Goal: Task Accomplishment & Management: Complete application form

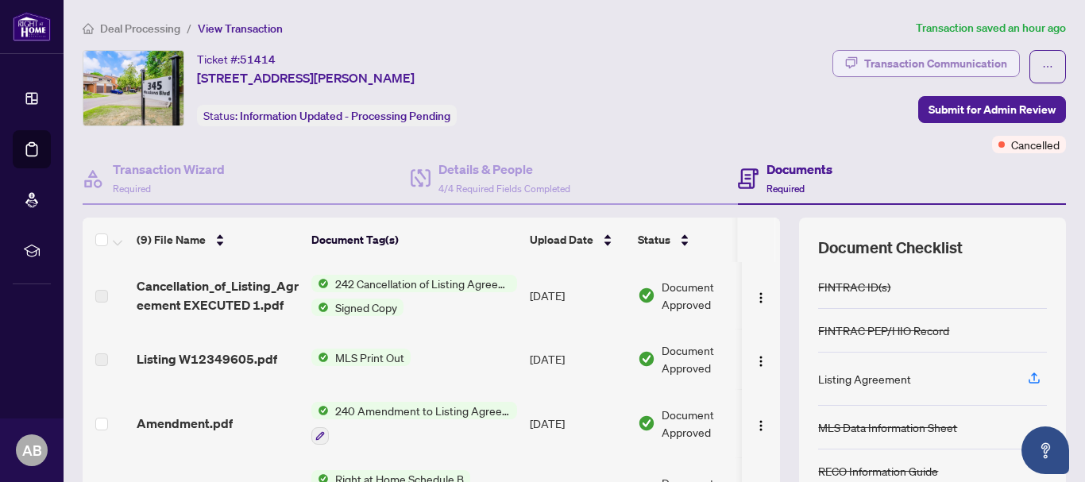
click at [932, 65] on div "Transaction Communication" at bounding box center [935, 63] width 143 height 25
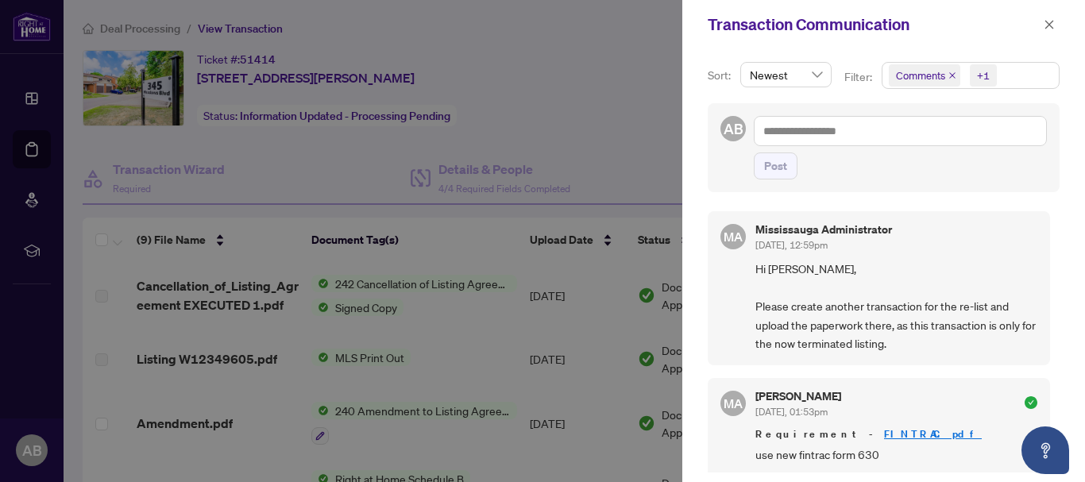
click at [620, 63] on div at bounding box center [542, 241] width 1085 height 482
click at [1044, 25] on icon "close" at bounding box center [1049, 24] width 11 height 11
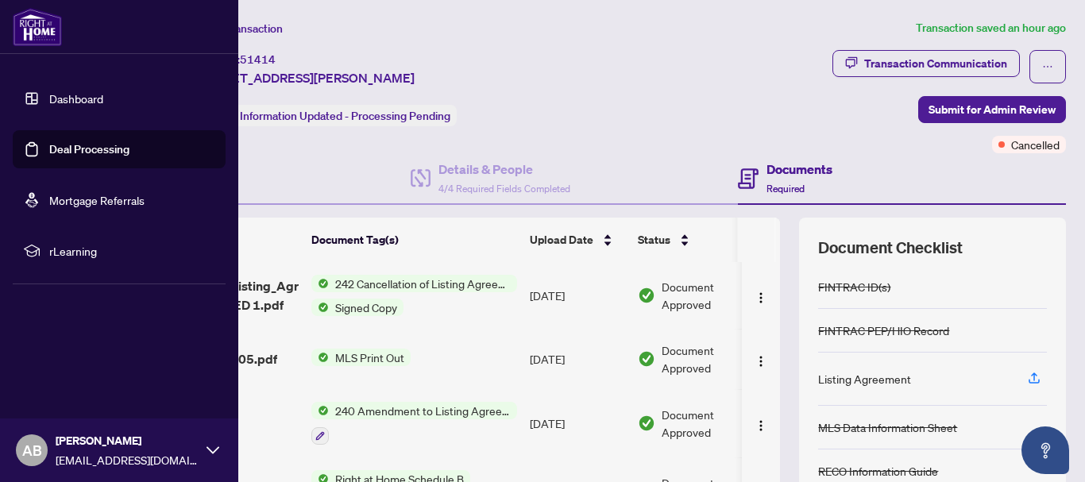
click at [99, 151] on link "Deal Processing" at bounding box center [89, 149] width 80 height 14
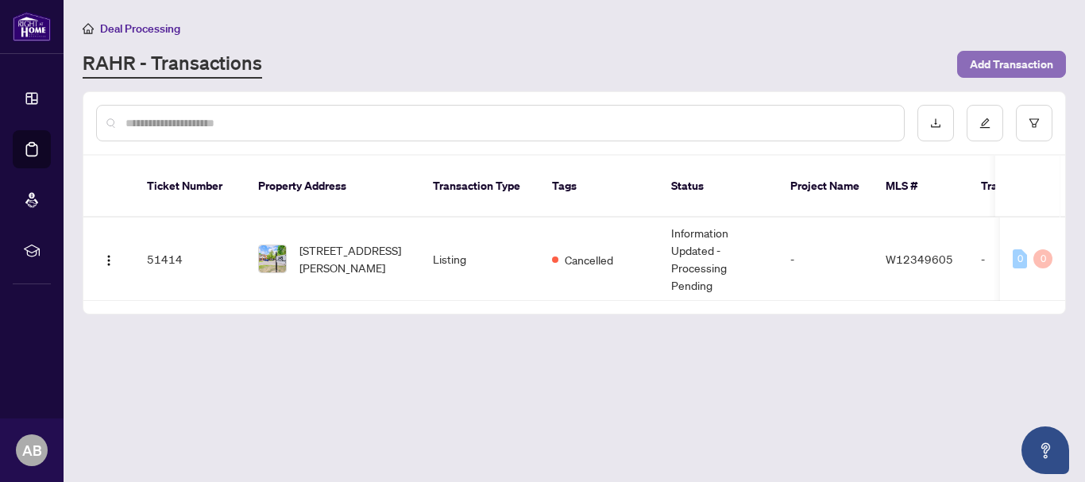
click at [1017, 69] on span "Add Transaction" at bounding box center [1011, 64] width 83 height 25
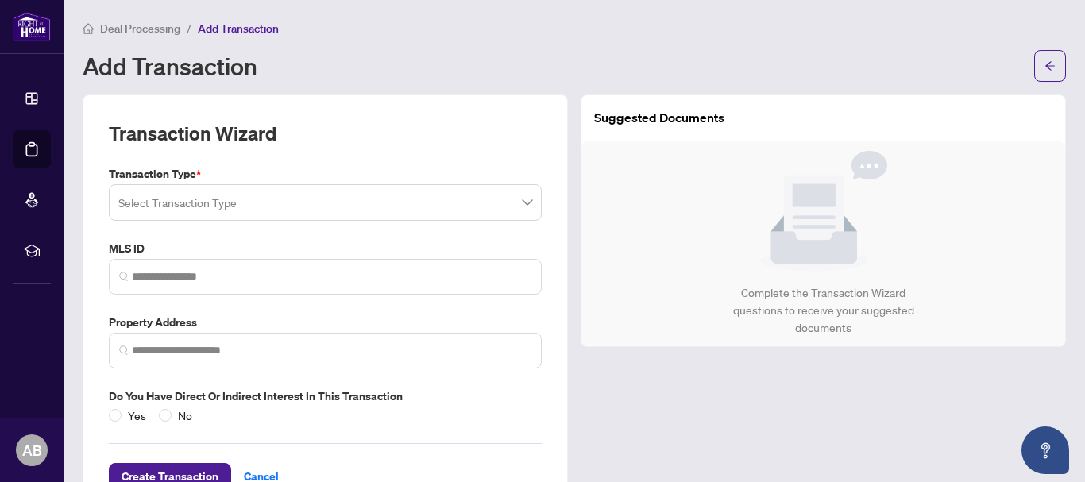
click at [166, 199] on input "search" at bounding box center [317, 204] width 399 height 35
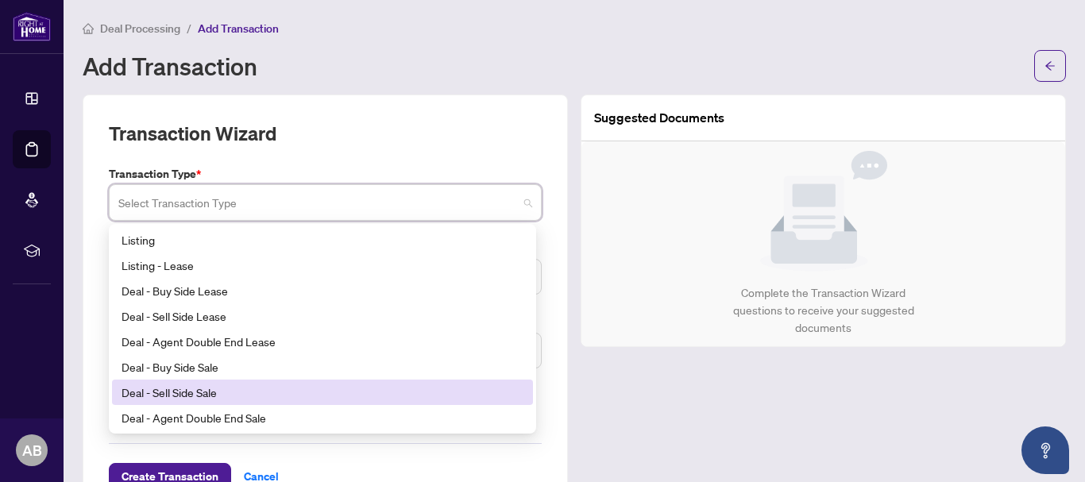
click at [191, 392] on div "Deal - Sell Side Sale" at bounding box center [323, 392] width 402 height 17
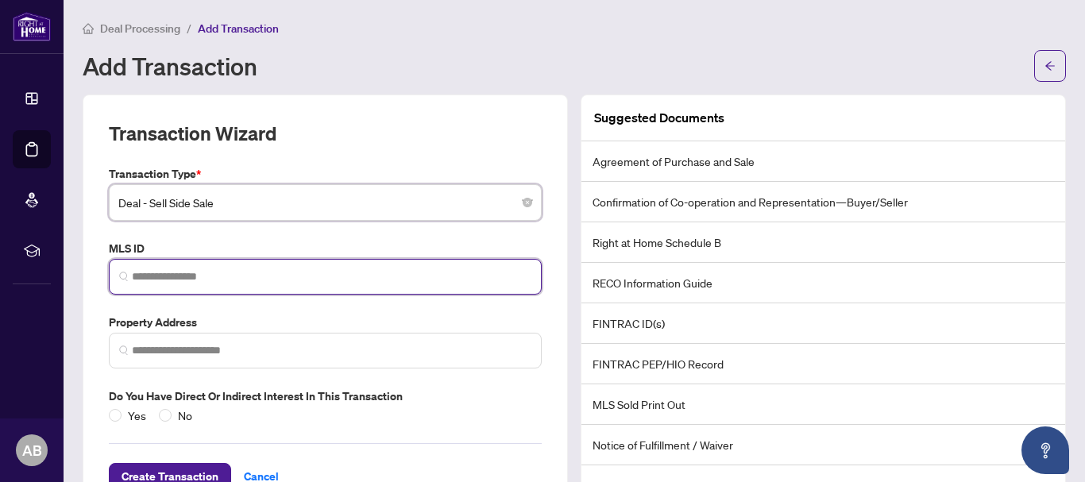
click at [195, 277] on input "search" at bounding box center [331, 276] width 399 height 17
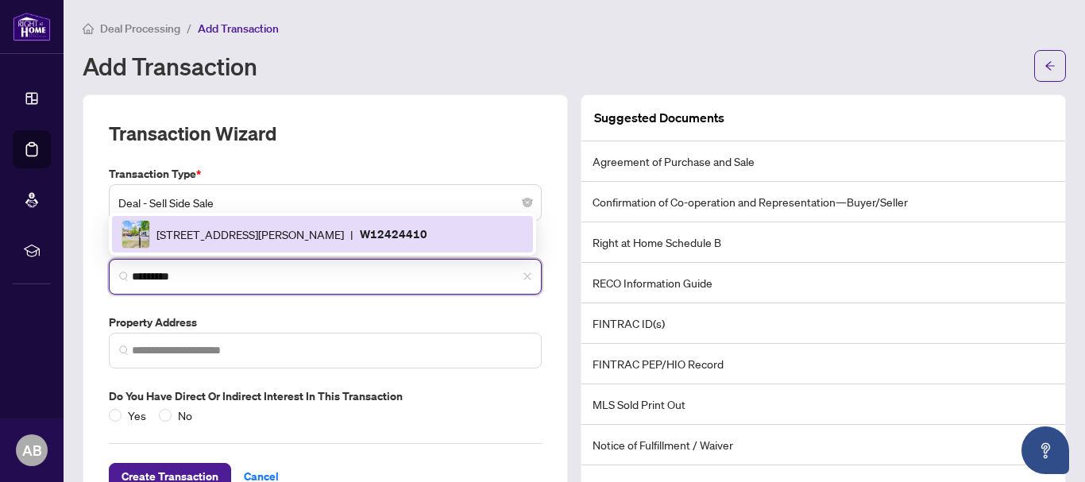
click at [218, 241] on span "[STREET_ADDRESS][PERSON_NAME]" at bounding box center [249, 234] width 187 height 17
type input "*********"
type input "**********"
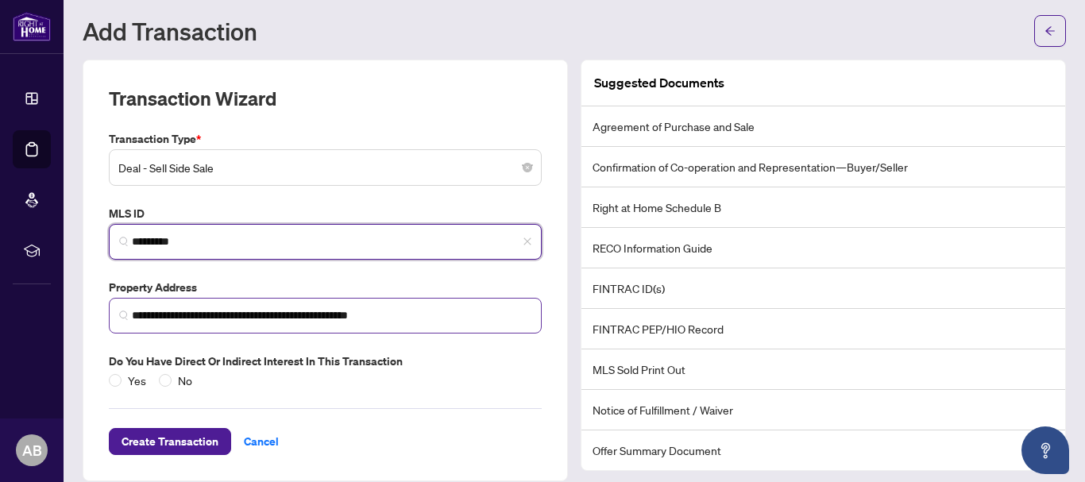
scroll to position [52, 0]
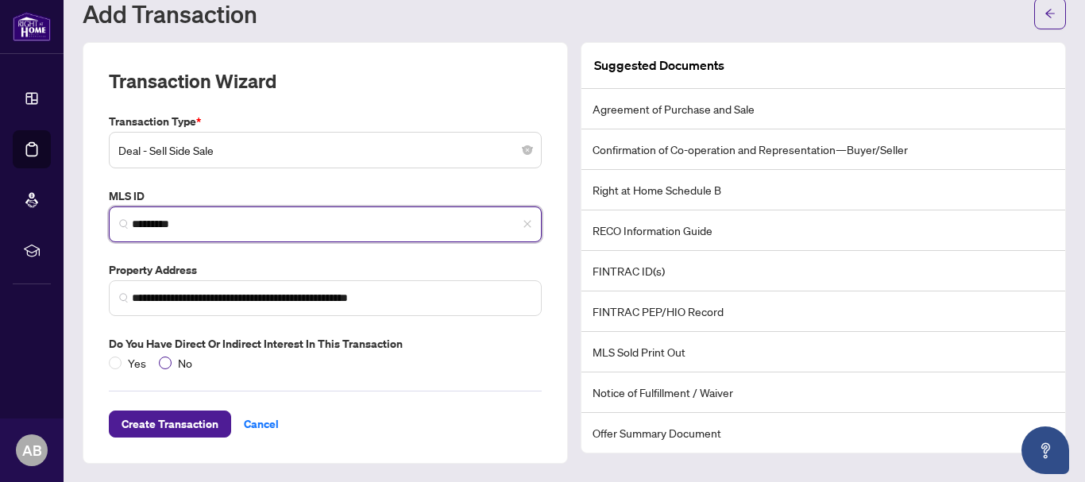
type input "*********"
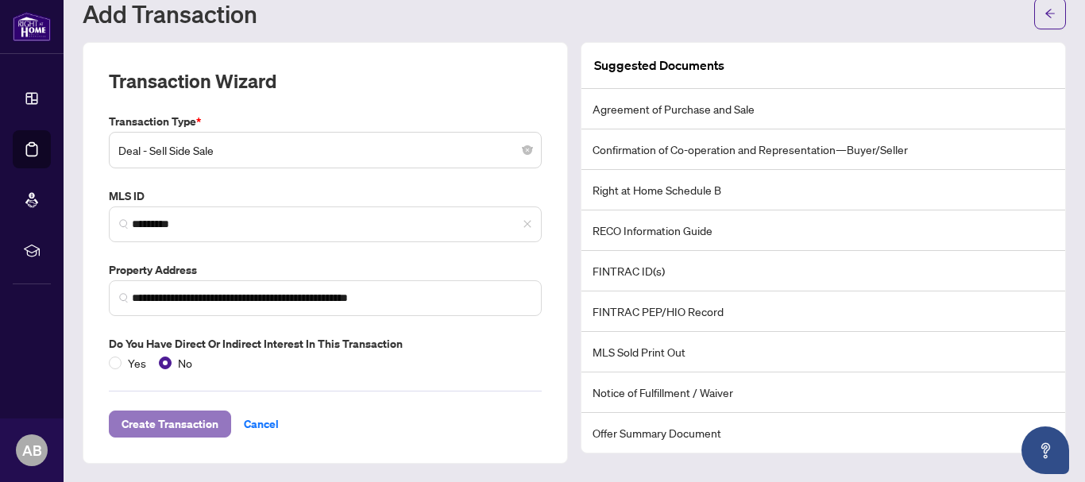
click at [162, 415] on span "Create Transaction" at bounding box center [170, 423] width 97 height 25
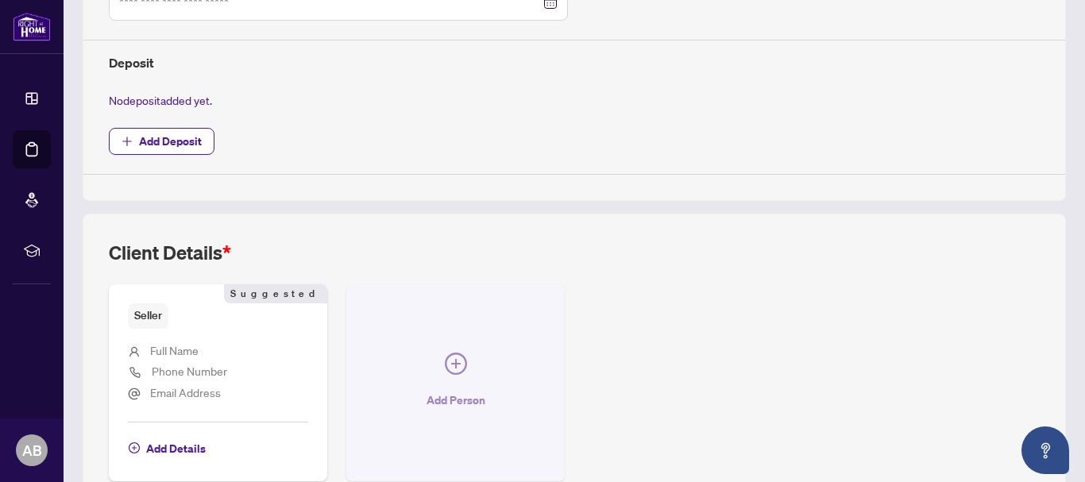
scroll to position [705, 0]
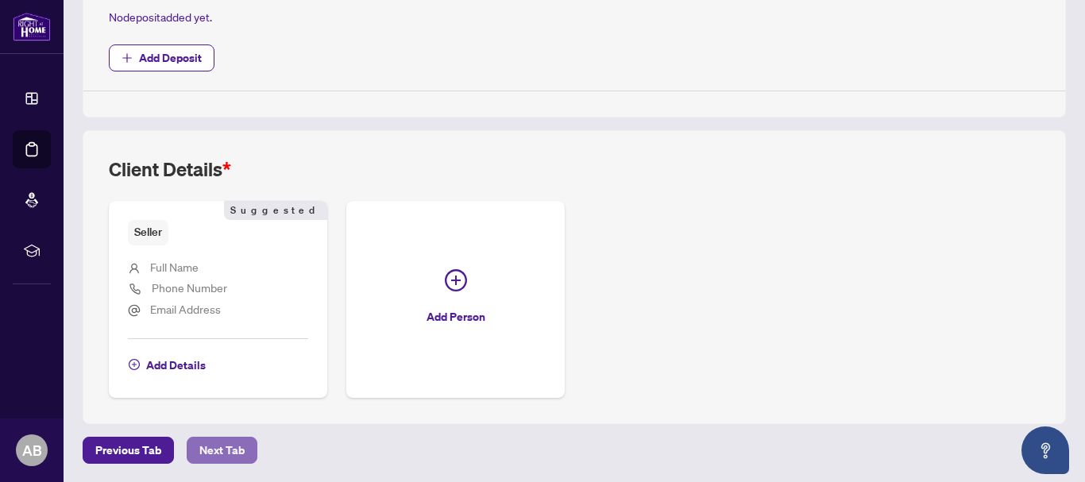
click at [211, 446] on span "Next Tab" at bounding box center [221, 450] width 45 height 25
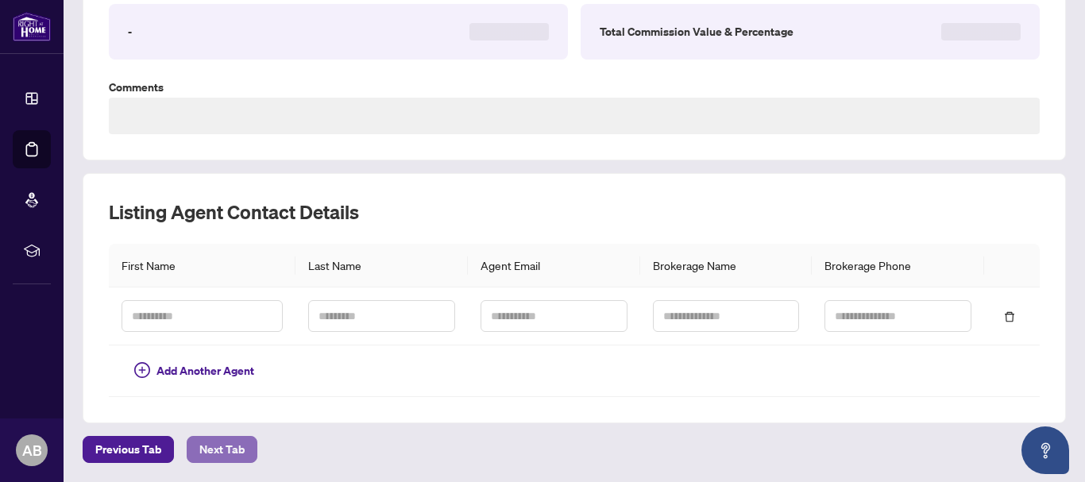
scroll to position [283, 0]
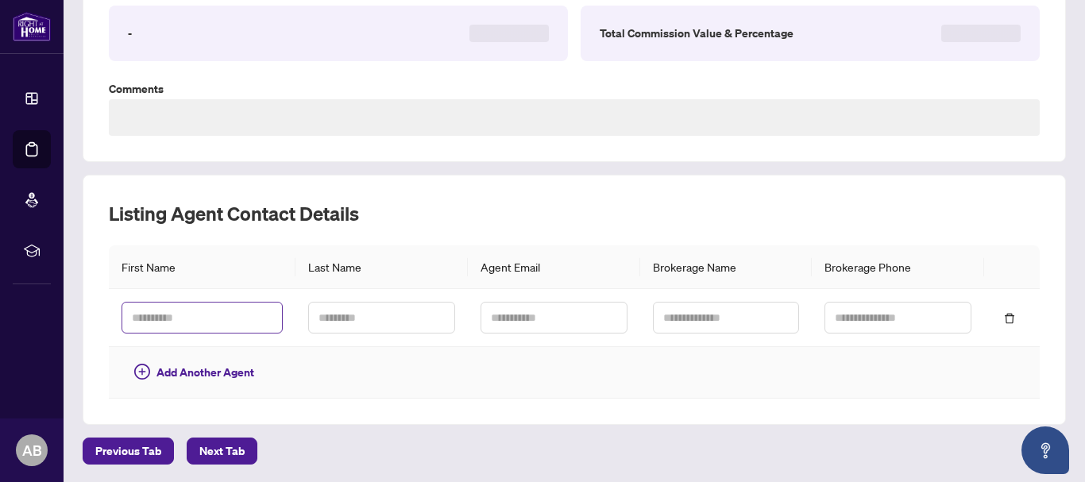
type textarea "**********"
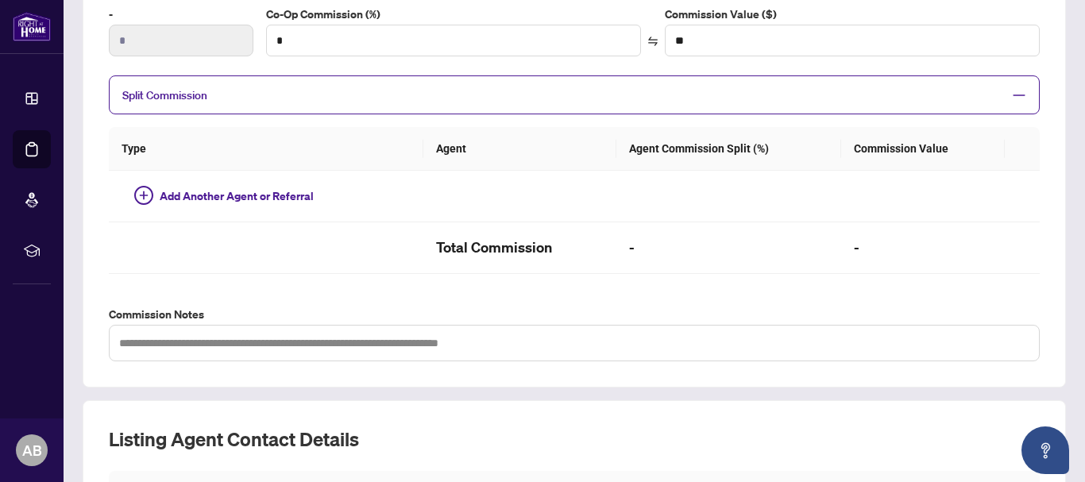
scroll to position [508, 0]
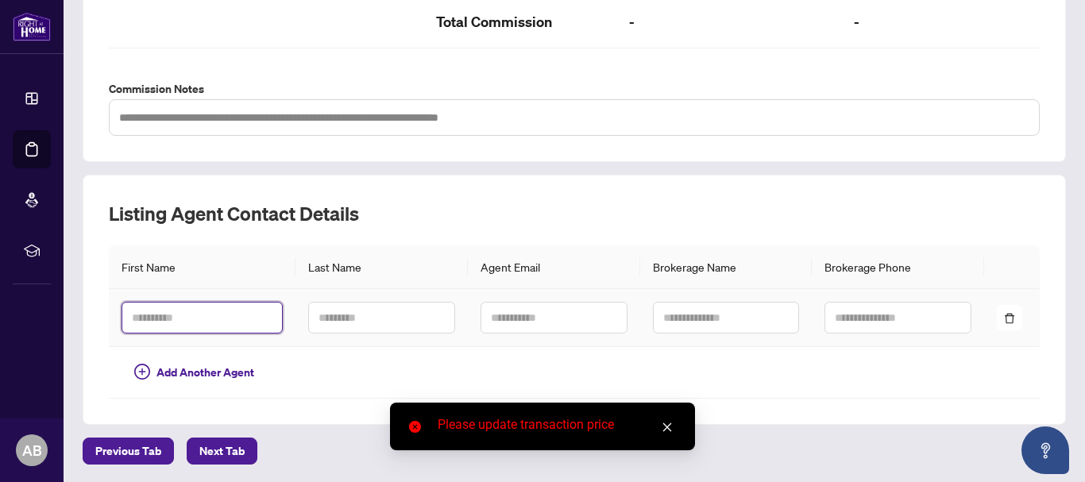
click at [206, 306] on input "text" at bounding box center [202, 318] width 161 height 32
type input "****"
type input "*******"
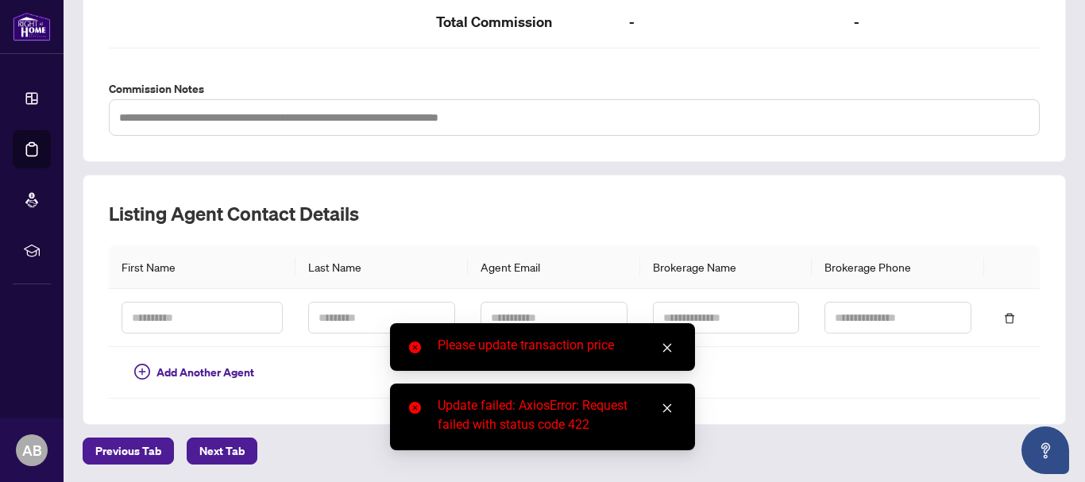
click at [677, 349] on div "Please update transaction price" at bounding box center [542, 347] width 305 height 48
click at [666, 345] on icon "close" at bounding box center [667, 347] width 11 height 11
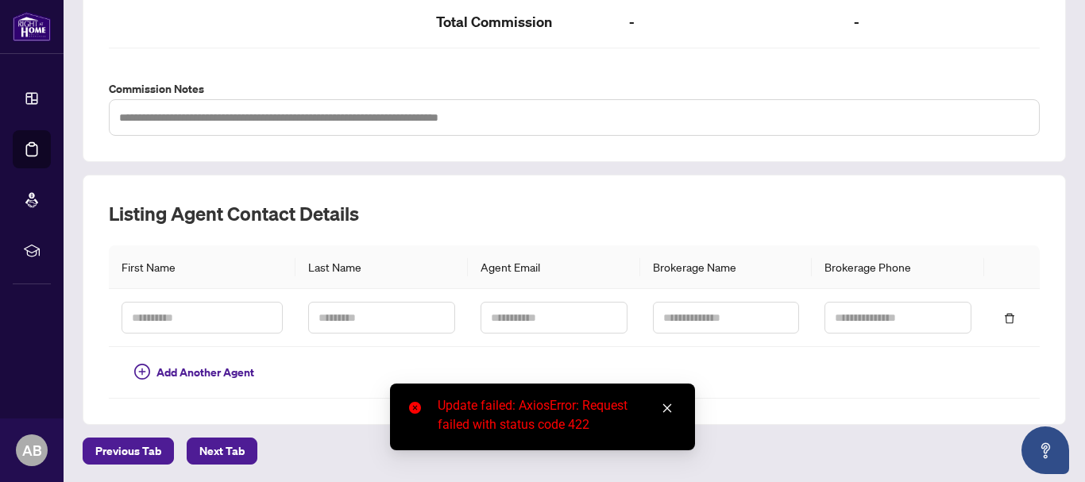
click at [660, 410] on link "Close" at bounding box center [666, 407] width 17 height 17
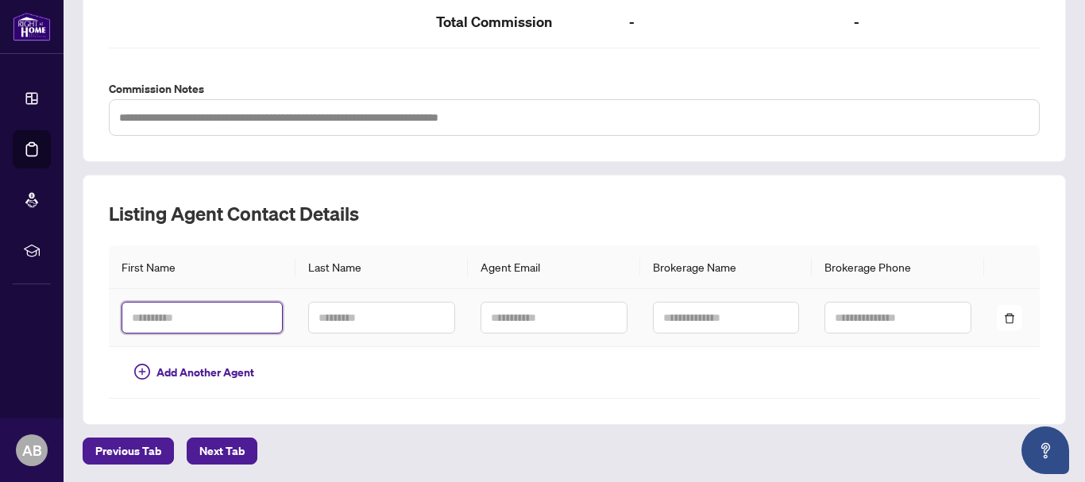
click at [206, 310] on input "text" at bounding box center [202, 318] width 161 height 32
type input "*"
type input "****"
type input "*******"
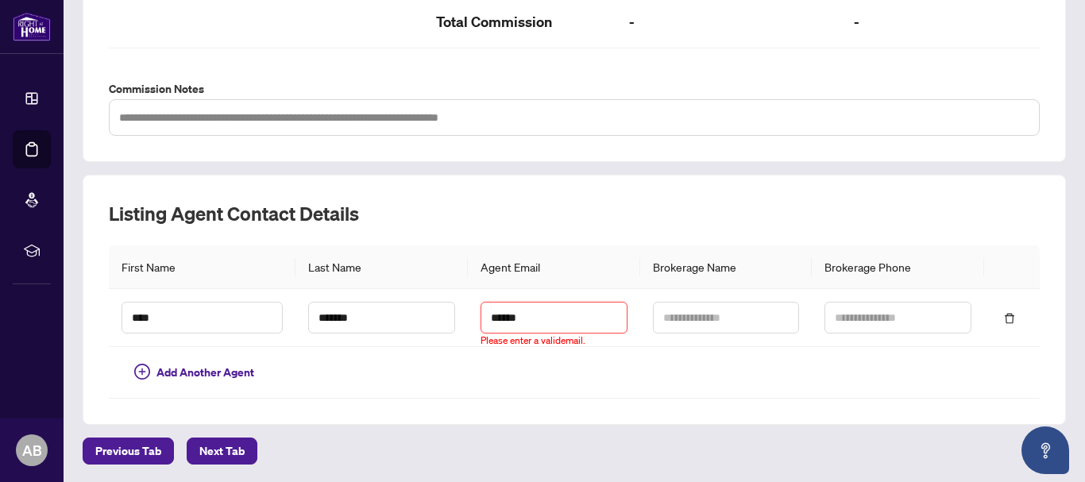
type input "**********"
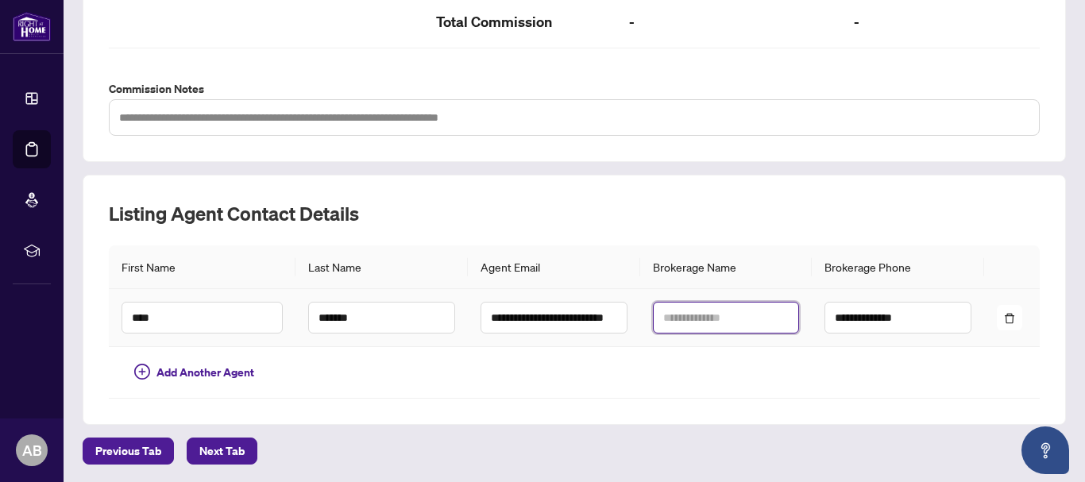
click at [696, 326] on input "text" at bounding box center [726, 318] width 147 height 32
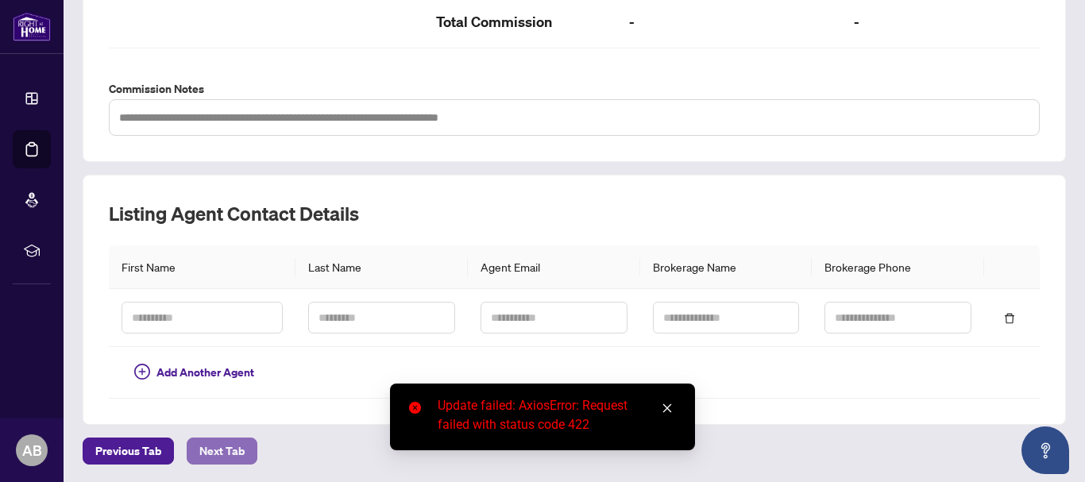
click at [204, 438] on button "Next Tab" at bounding box center [222, 451] width 71 height 27
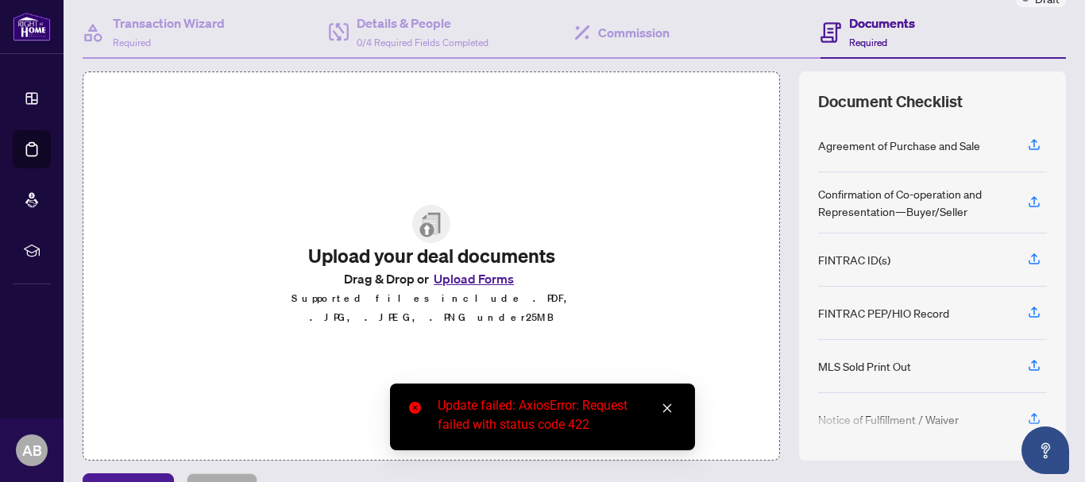
scroll to position [183, 0]
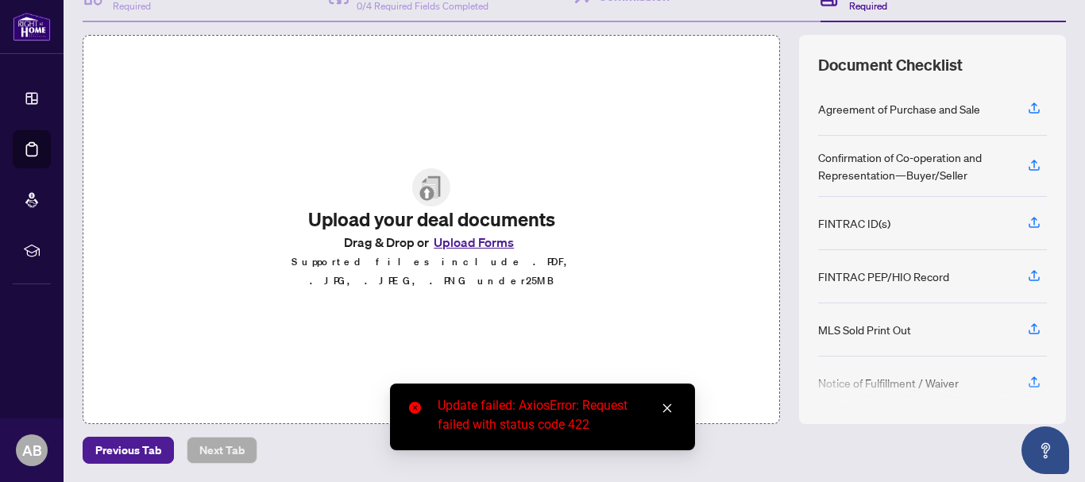
click at [480, 250] on button "Upload Forms" at bounding box center [474, 242] width 90 height 21
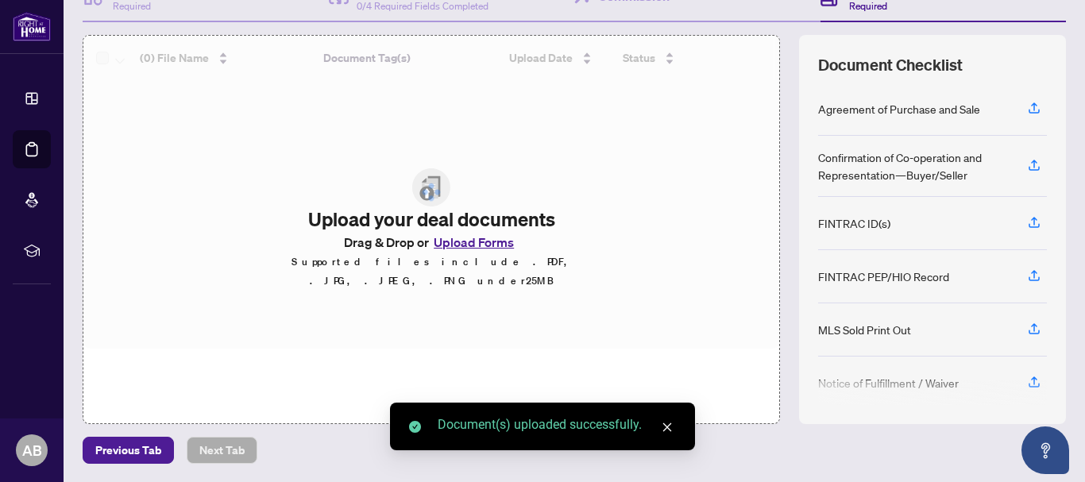
click at [465, 249] on div at bounding box center [431, 192] width 696 height 313
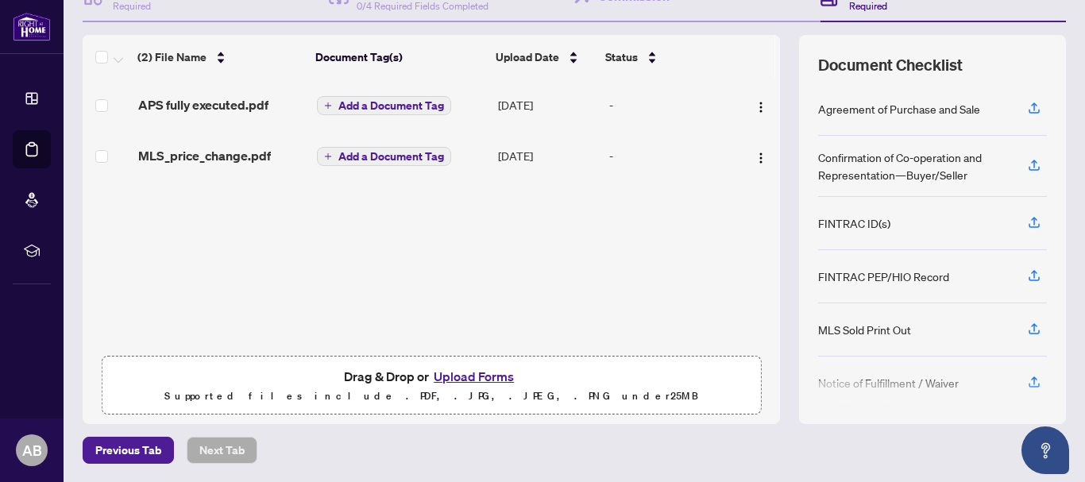
click at [482, 369] on button "Upload Forms" at bounding box center [474, 376] width 90 height 21
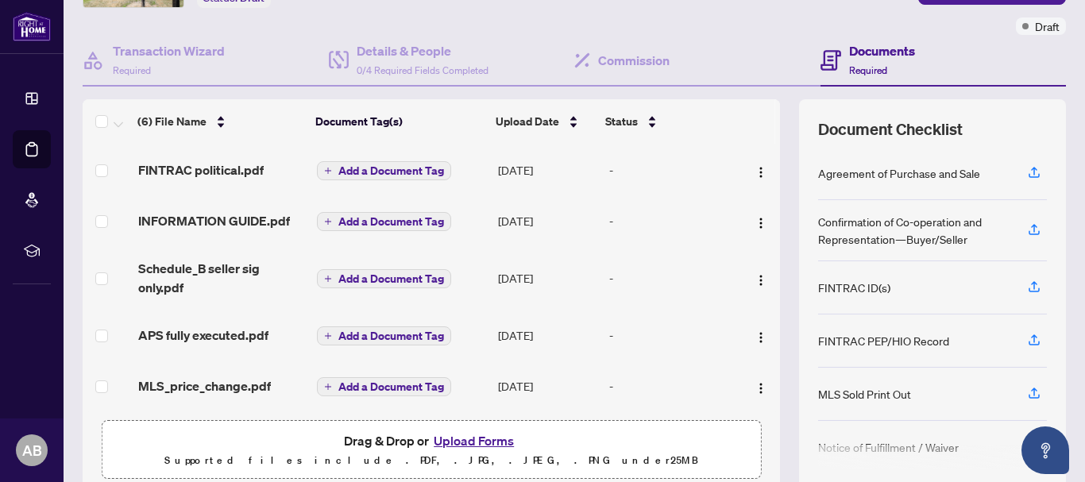
scroll to position [0, 0]
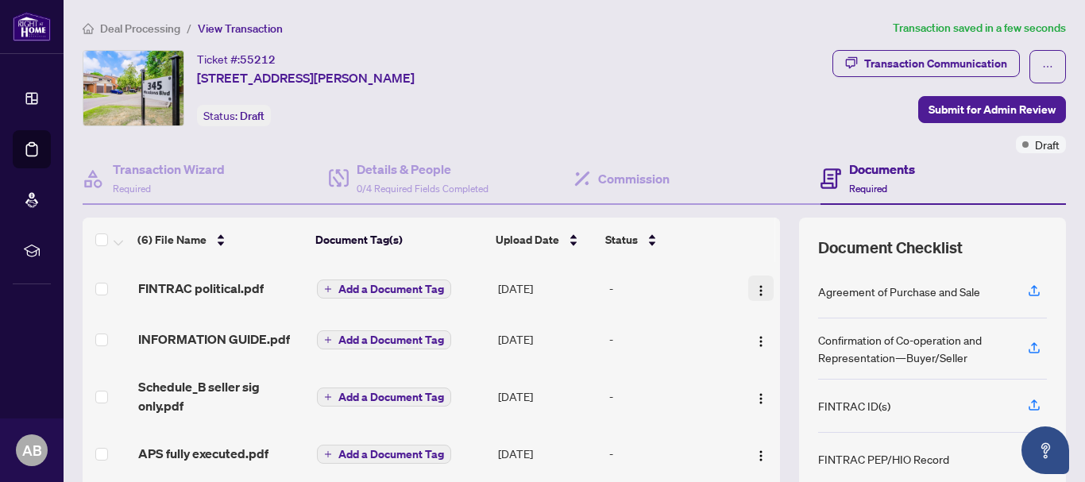
click at [754, 286] on img "button" at bounding box center [760, 290] width 13 height 13
click at [855, 183] on span "Required" at bounding box center [868, 189] width 38 height 12
click at [365, 178] on div "Details & People 0/4 Required Fields Completed" at bounding box center [423, 178] width 132 height 37
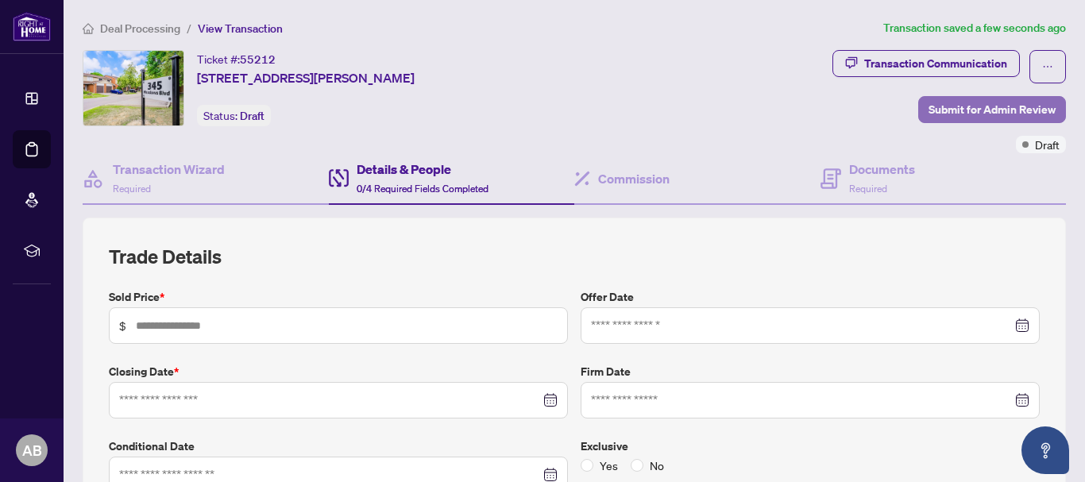
click at [978, 109] on span "Submit for Admin Review" at bounding box center [991, 109] width 127 height 25
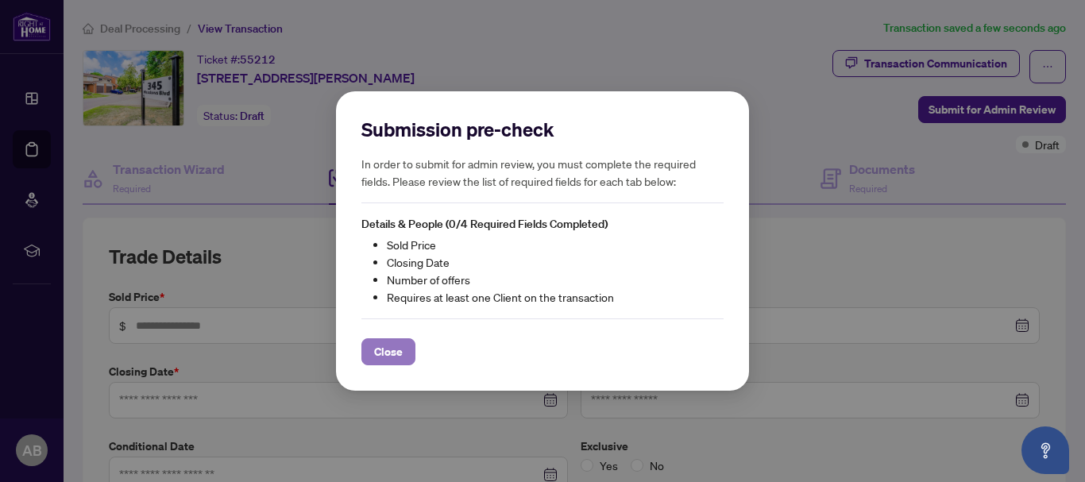
click at [386, 354] on span "Close" at bounding box center [388, 351] width 29 height 25
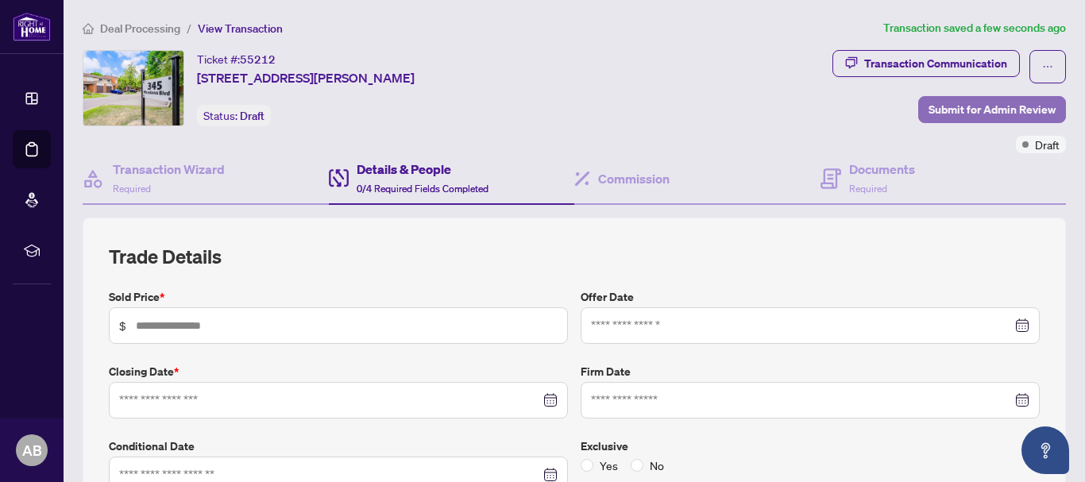
click at [938, 107] on span "Submit for Admin Review" at bounding box center [991, 109] width 127 height 25
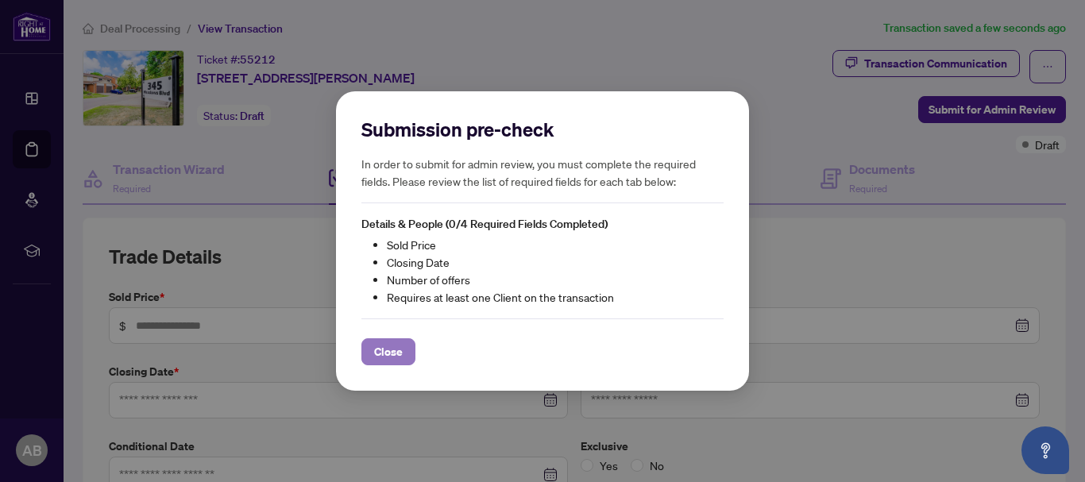
click at [382, 345] on span "Close" at bounding box center [388, 351] width 29 height 25
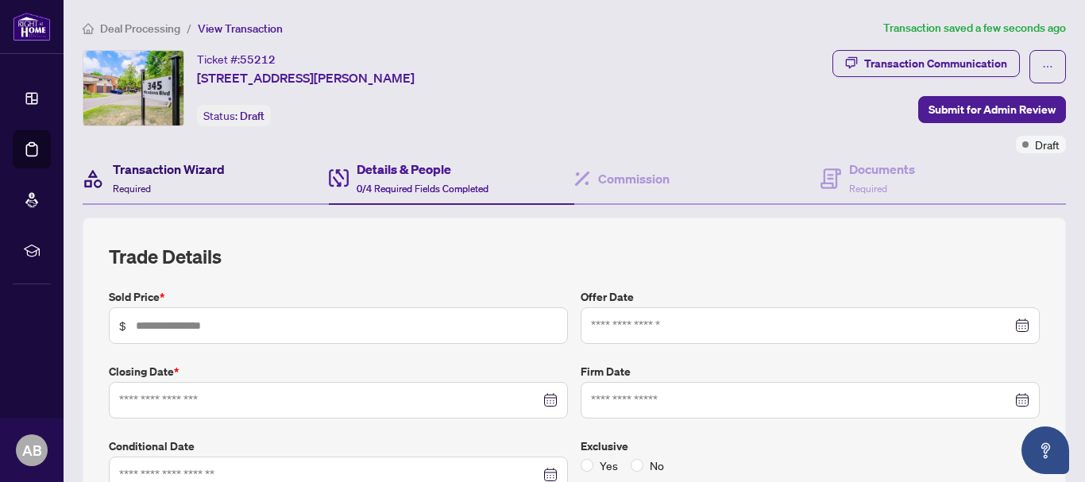
click at [144, 183] on span "Required" at bounding box center [132, 189] width 38 height 12
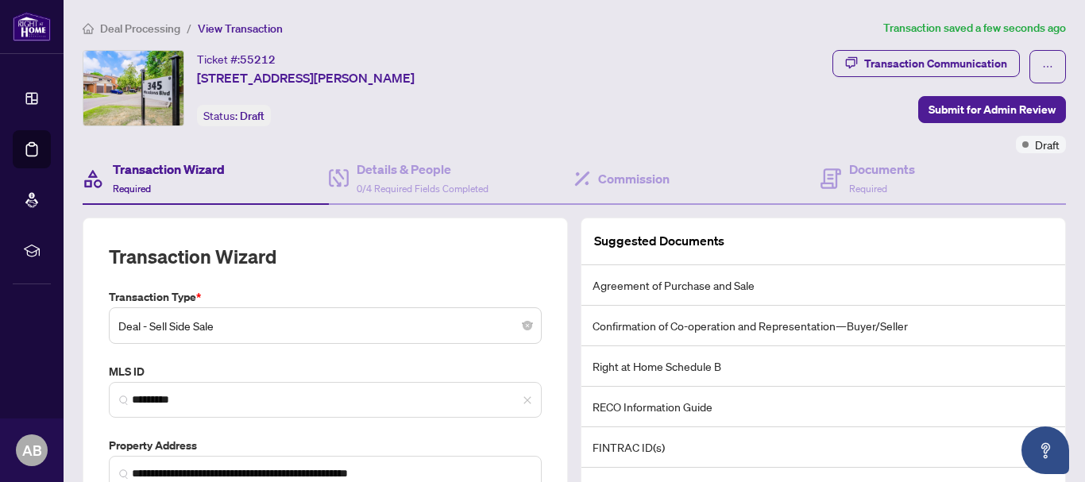
click at [257, 325] on span "Deal - Sell Side Sale" at bounding box center [325, 326] width 414 height 30
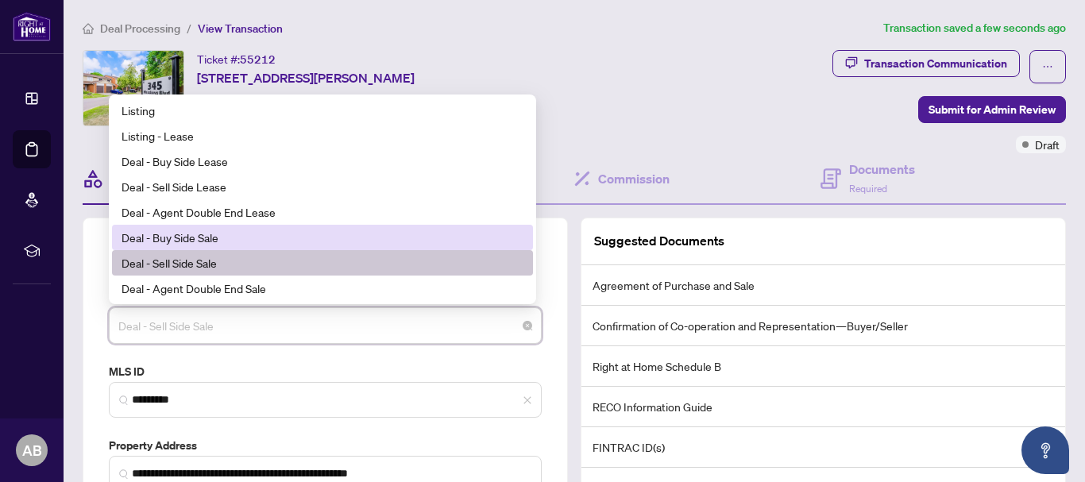
scroll to position [79, 0]
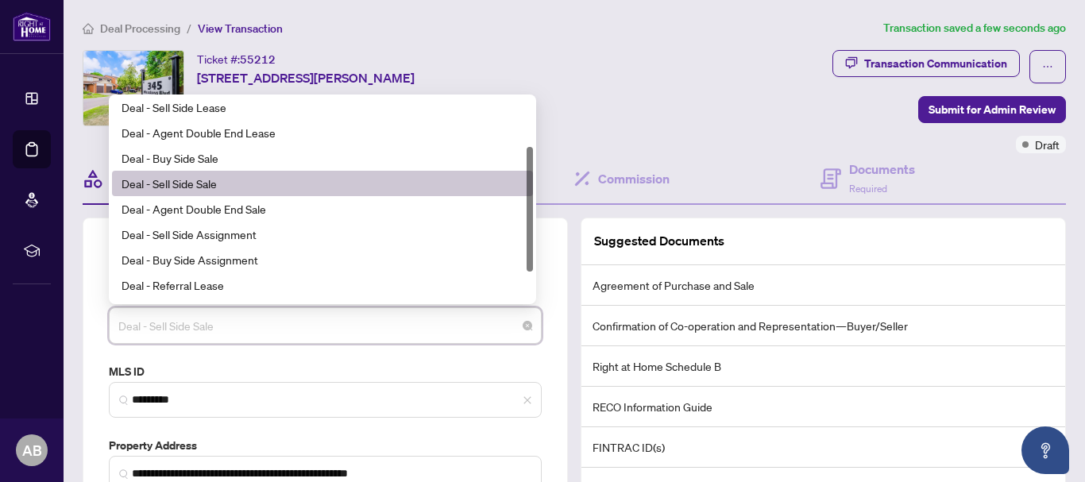
click at [584, 108] on div "Ticket #: 55212 [STREET_ADDRESS][PERSON_NAME] Status: Draft" at bounding box center [352, 88] width 538 height 76
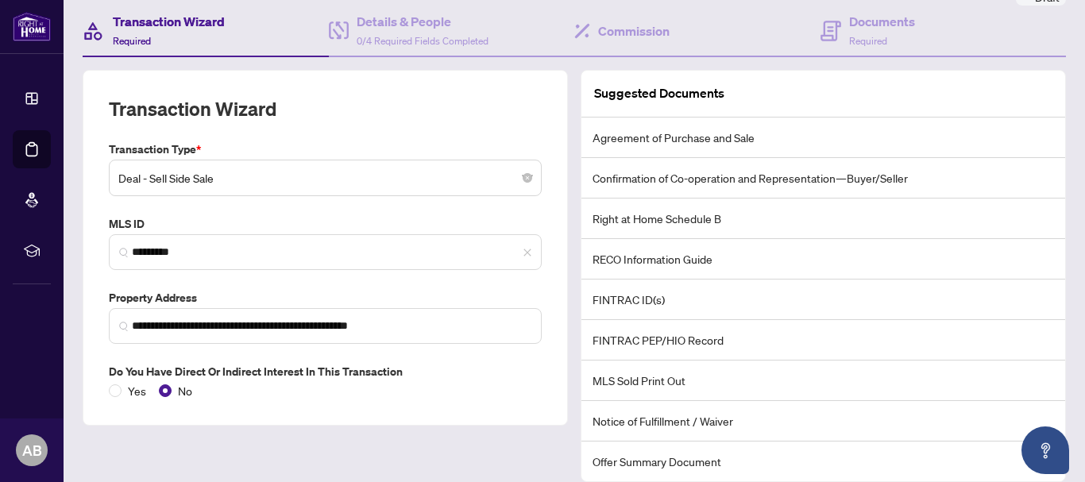
scroll to position [205, 0]
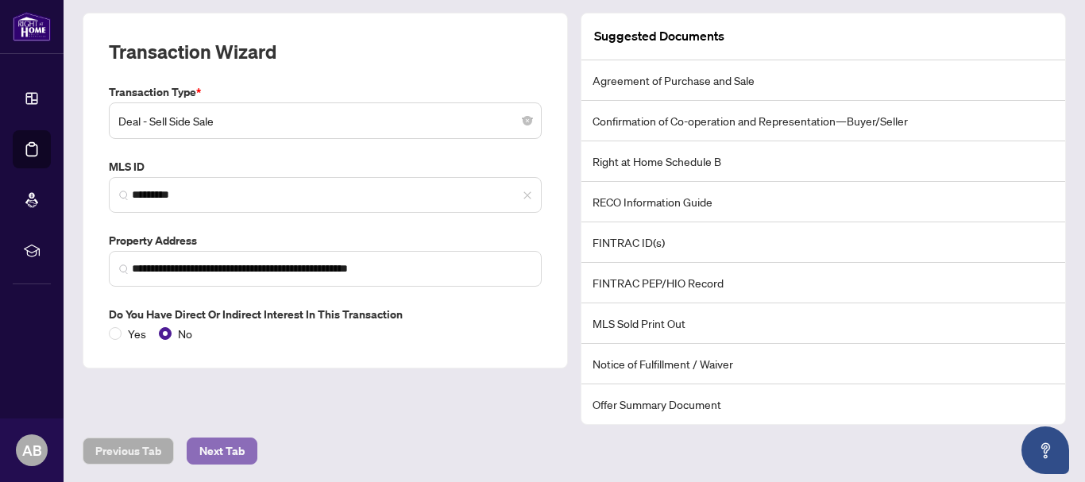
click at [233, 447] on span "Next Tab" at bounding box center [221, 450] width 45 height 25
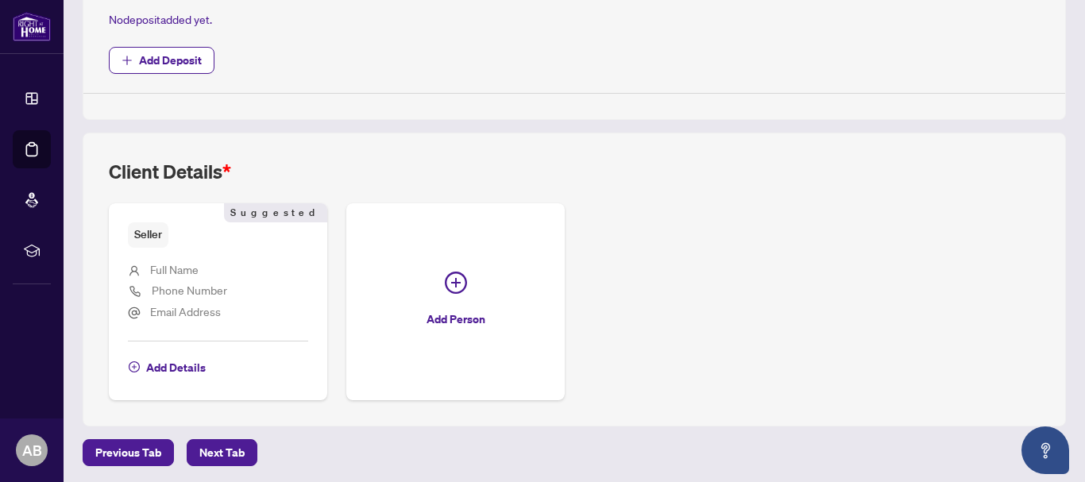
scroll to position [705, 0]
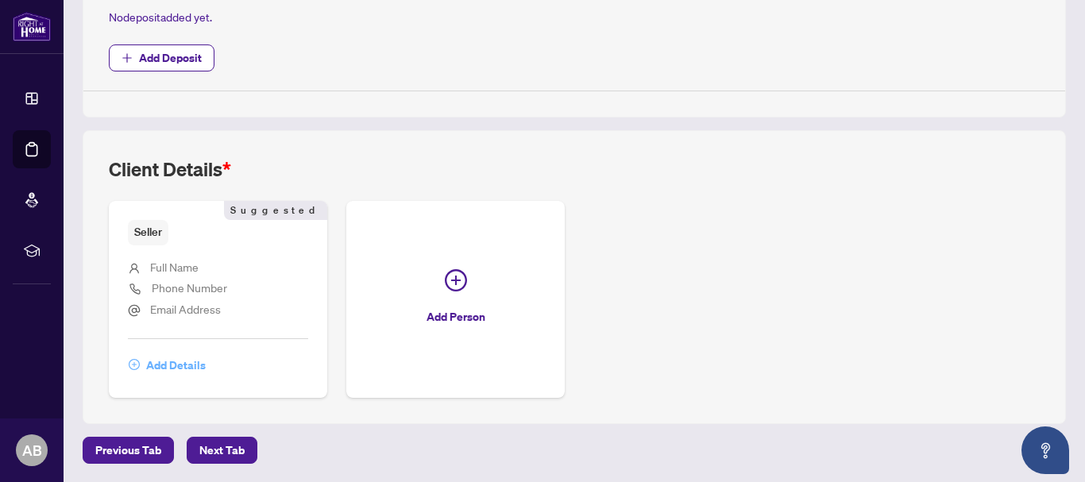
click at [160, 366] on span "Add Details" at bounding box center [176, 365] width 60 height 25
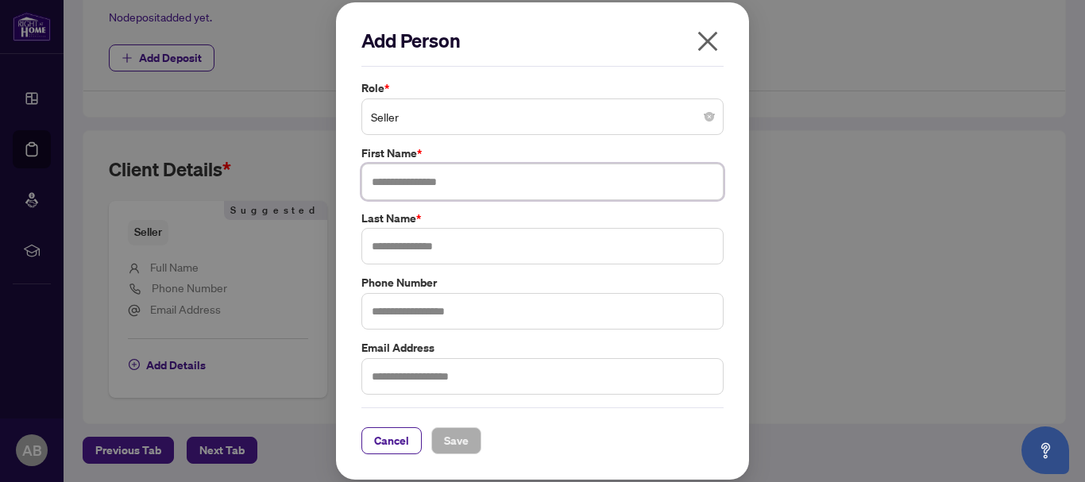
click at [415, 179] on input "text" at bounding box center [542, 182] width 362 height 37
type input "*"
type input "**********"
type input "*******"
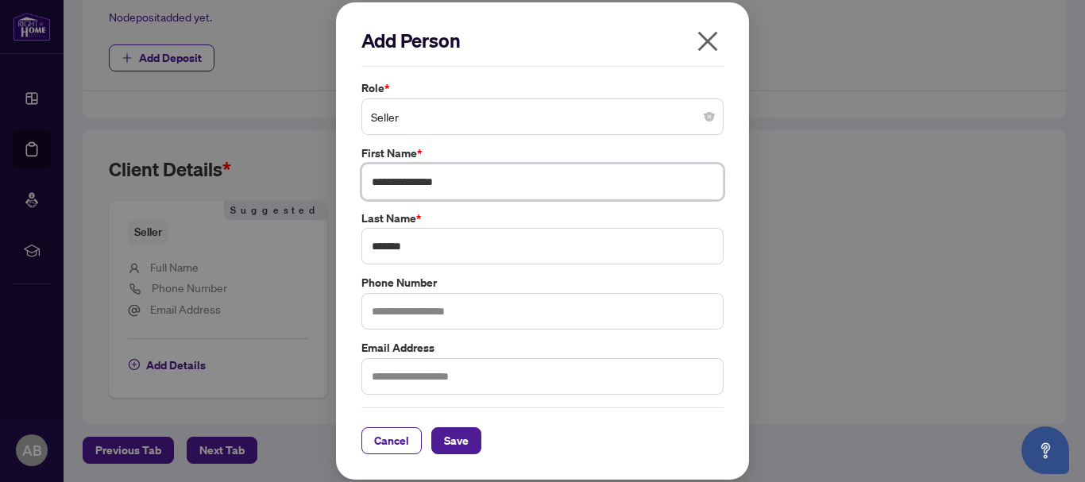
click at [467, 179] on input "**********" at bounding box center [542, 182] width 362 height 37
type input "*******"
click at [431, 311] on input "text" at bounding box center [542, 311] width 362 height 37
type input "**********"
click at [469, 441] on button "Save" at bounding box center [456, 440] width 50 height 27
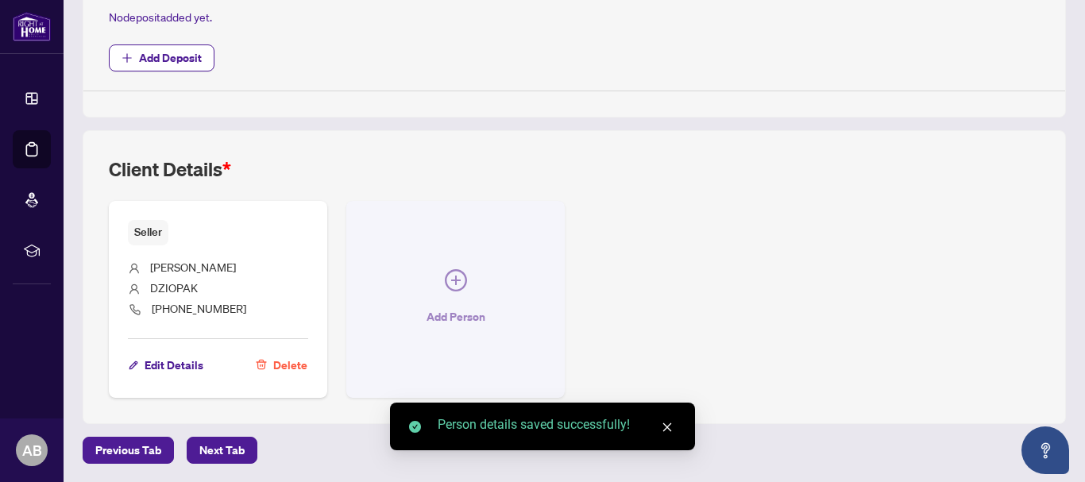
click at [454, 286] on icon "plus-circle" at bounding box center [456, 280] width 22 height 22
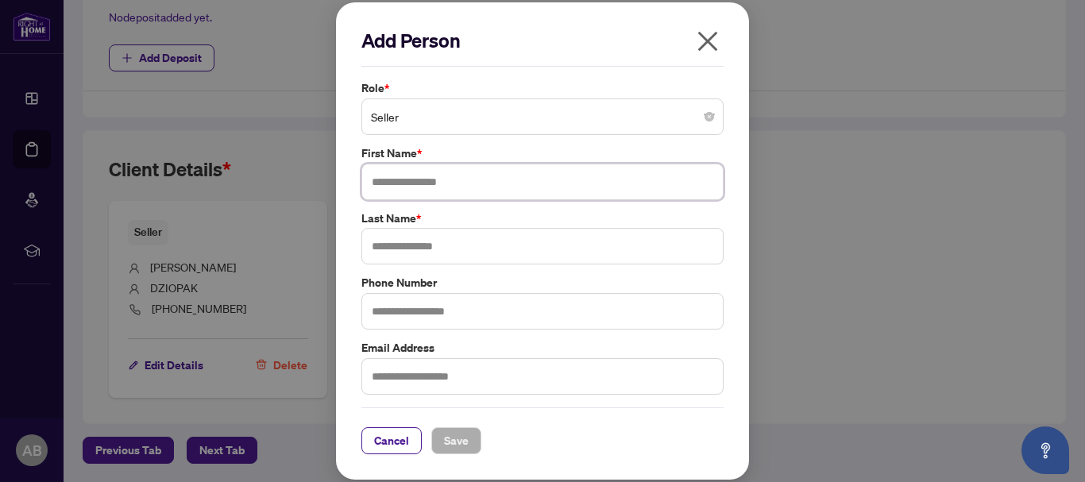
click at [407, 176] on input "text" at bounding box center [542, 182] width 362 height 37
type input "*"
type input "*******"
click at [449, 242] on input "*******" at bounding box center [542, 246] width 362 height 37
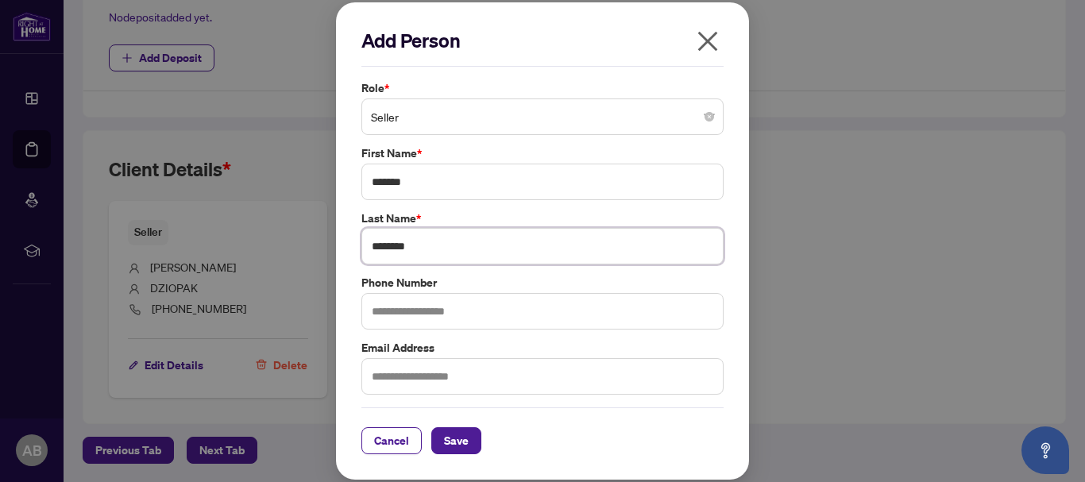
type input "********"
click at [435, 301] on input "text" at bounding box center [542, 311] width 362 height 37
click at [399, 309] on input "text" at bounding box center [542, 311] width 362 height 37
type input "**********"
click at [453, 446] on span "Save" at bounding box center [456, 440] width 25 height 25
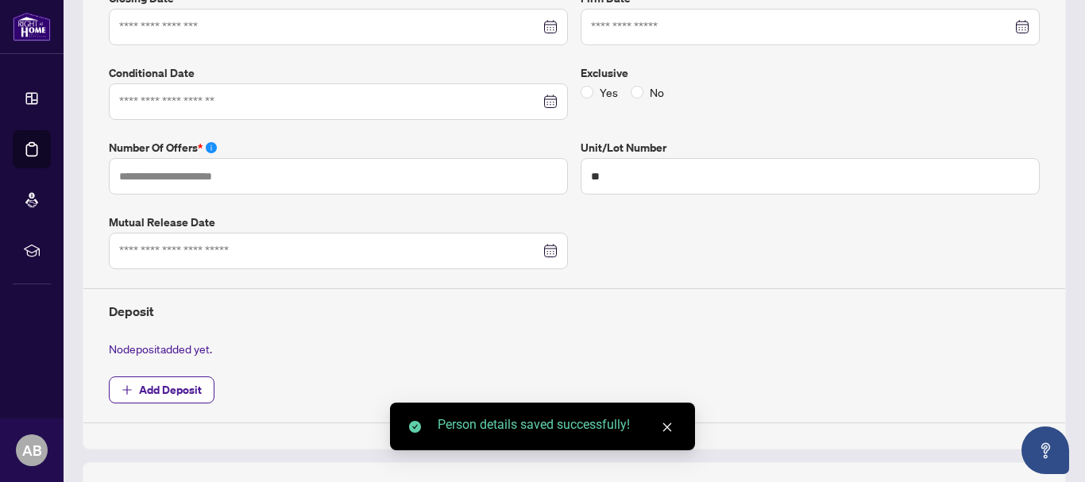
scroll to position [0, 0]
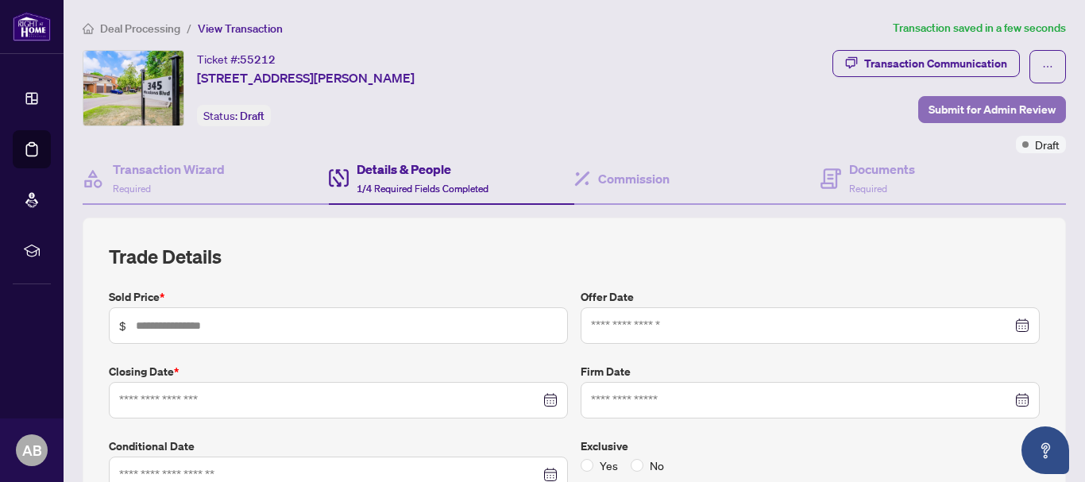
click at [959, 104] on span "Submit for Admin Review" at bounding box center [991, 109] width 127 height 25
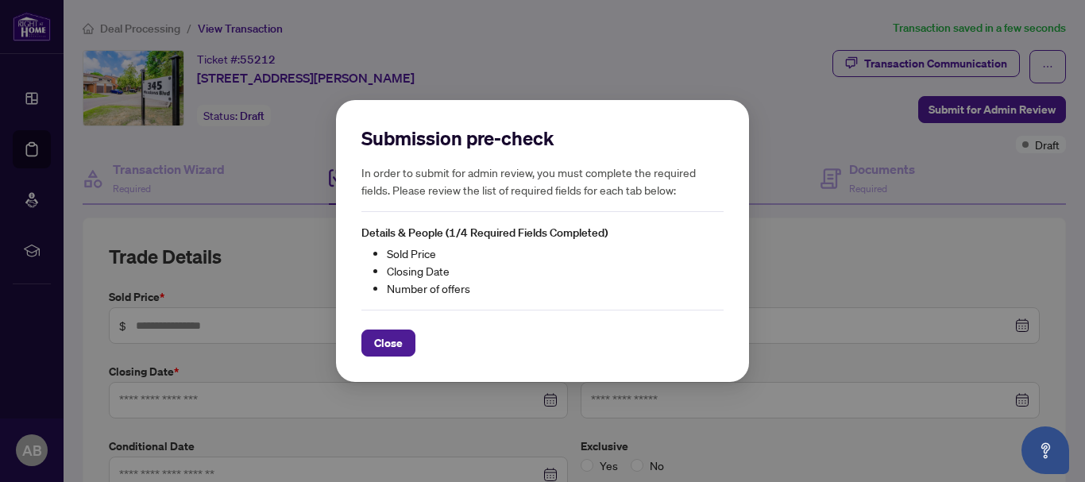
click at [152, 124] on div "Submission pre-check In order to submit for admin review, you must complete the…" at bounding box center [542, 241] width 1085 height 482
click at [145, 168] on div "Submission pre-check In order to submit for admin review, you must complete the…" at bounding box center [542, 241] width 1085 height 482
click at [386, 341] on span "Close" at bounding box center [388, 342] width 29 height 25
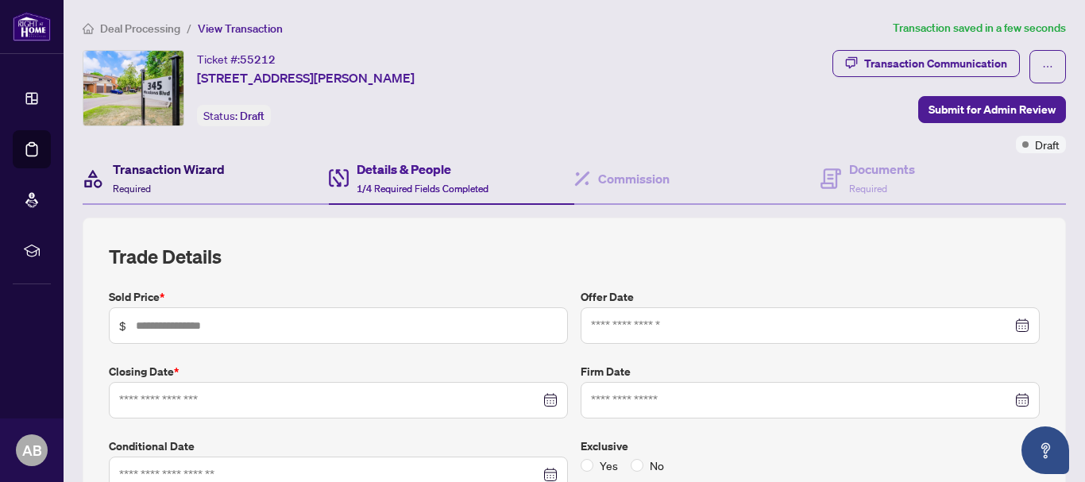
click at [114, 172] on h4 "Transaction Wizard" at bounding box center [169, 169] width 112 height 19
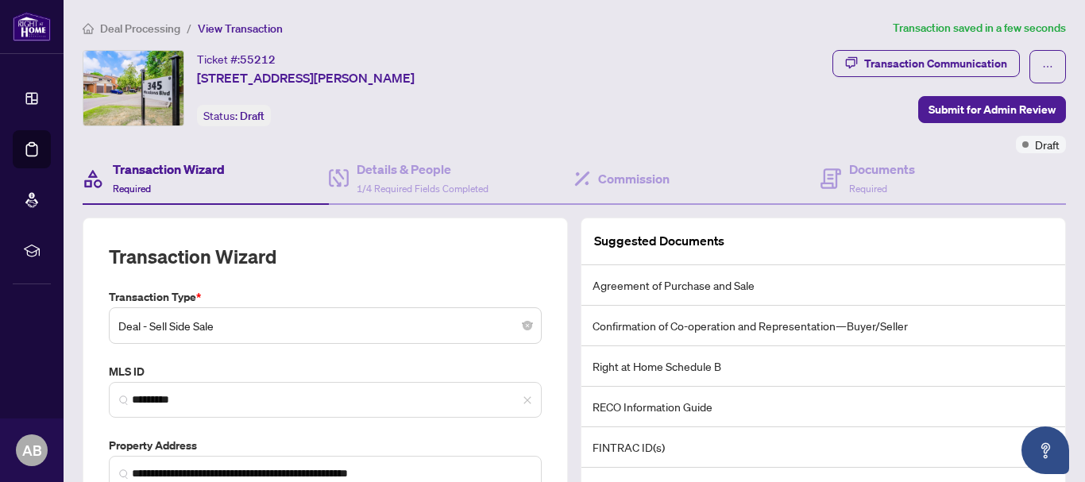
click at [531, 331] on div "Deal - Sell Side Sale" at bounding box center [325, 325] width 433 height 37
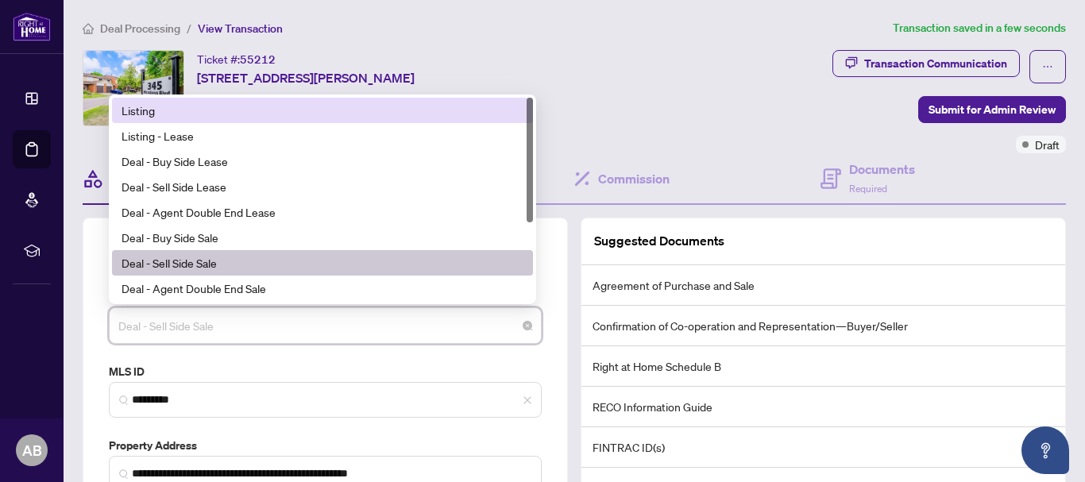
click at [136, 106] on div "Listing" at bounding box center [323, 110] width 402 height 17
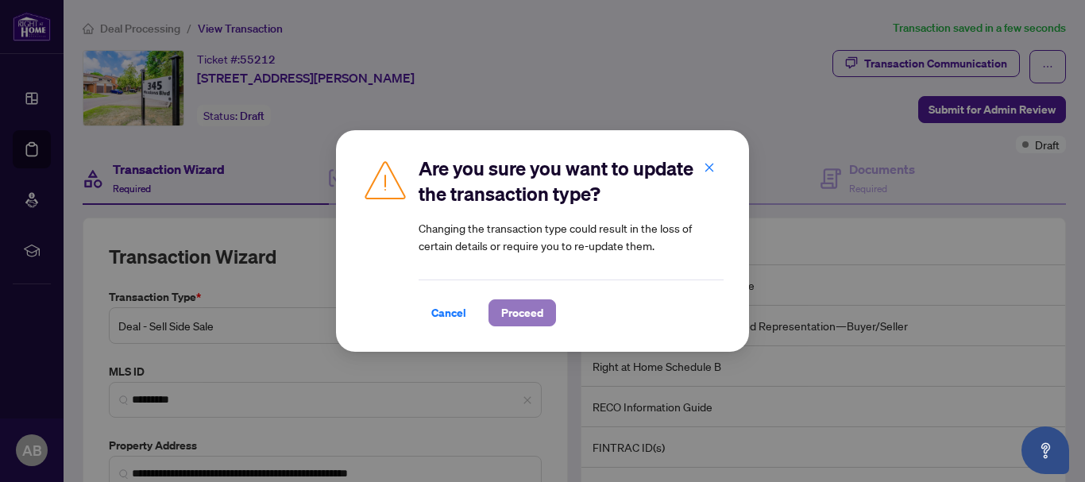
click at [511, 310] on span "Proceed" at bounding box center [522, 312] width 42 height 25
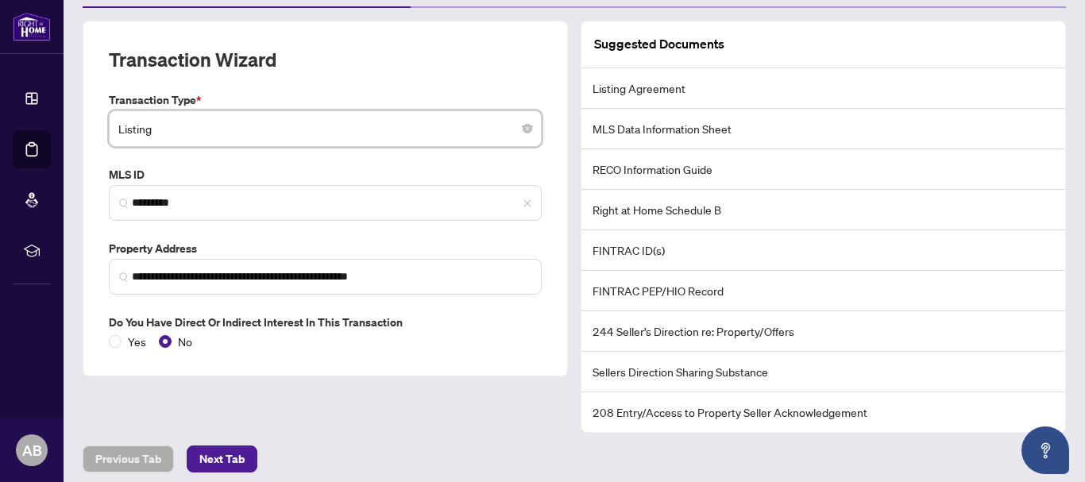
scroll to position [205, 0]
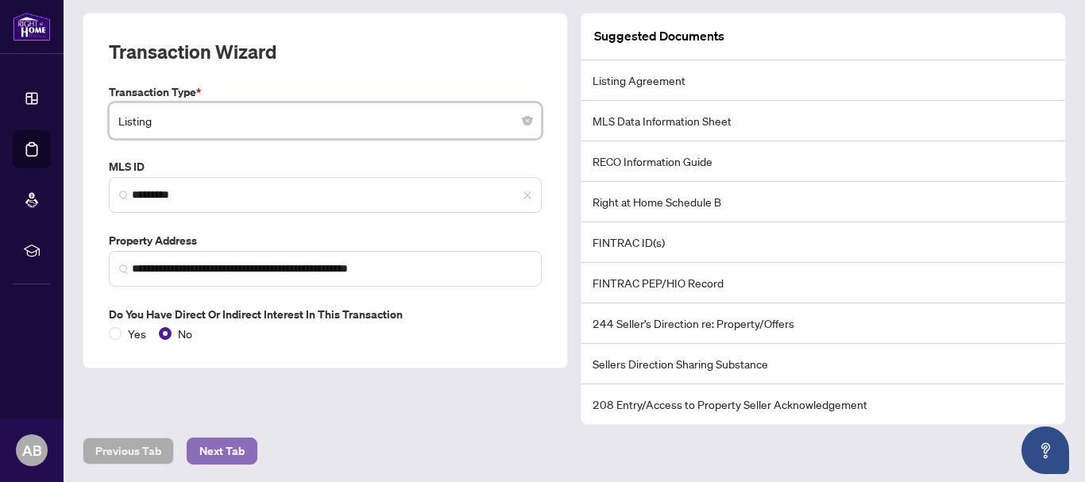
click at [221, 452] on span "Next Tab" at bounding box center [221, 450] width 45 height 25
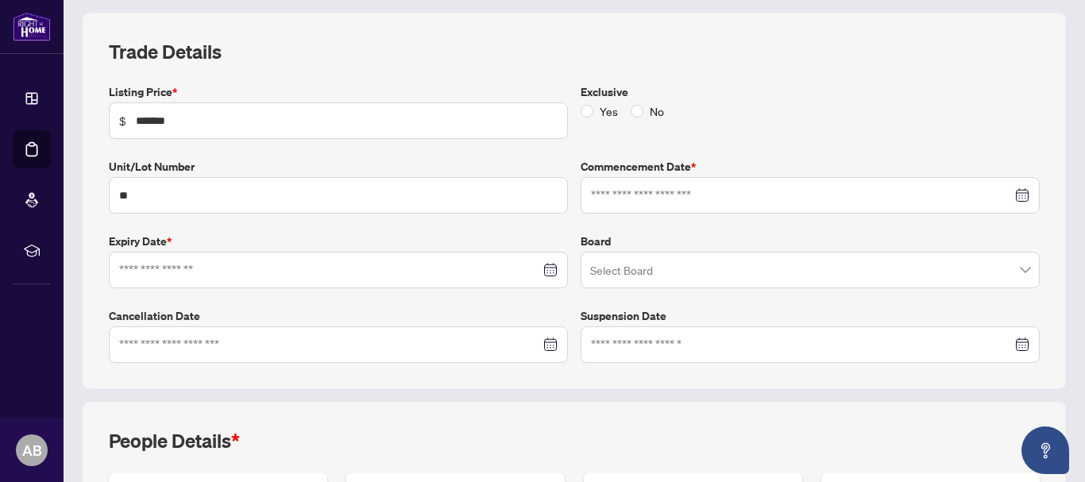
type input "**********"
click at [643, 106] on span "No" at bounding box center [656, 110] width 27 height 17
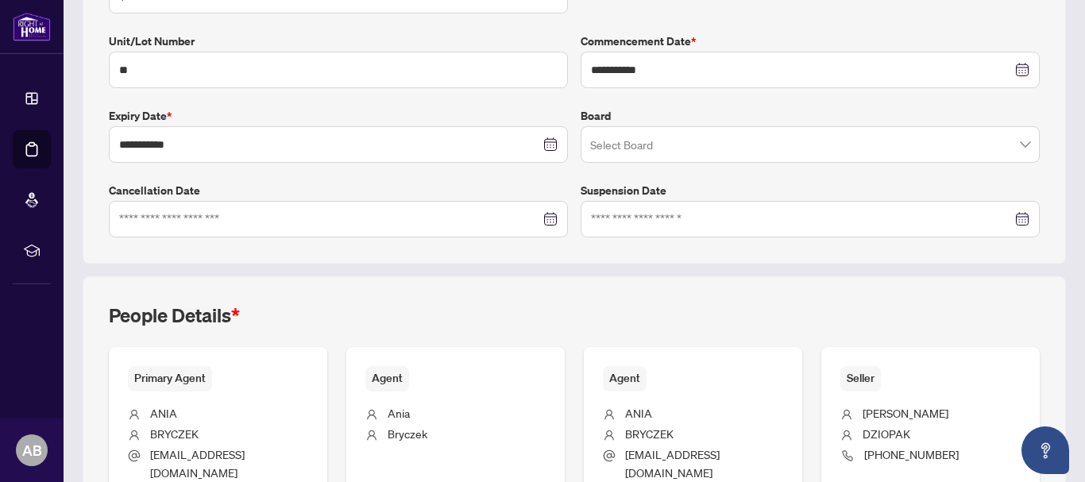
scroll to position [443, 0]
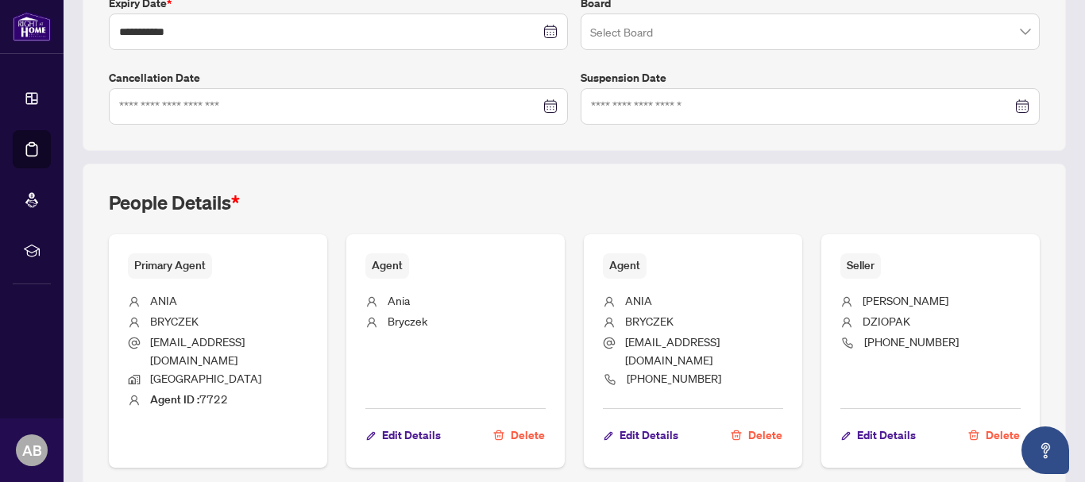
click at [520, 438] on span "Delete" at bounding box center [528, 435] width 34 height 25
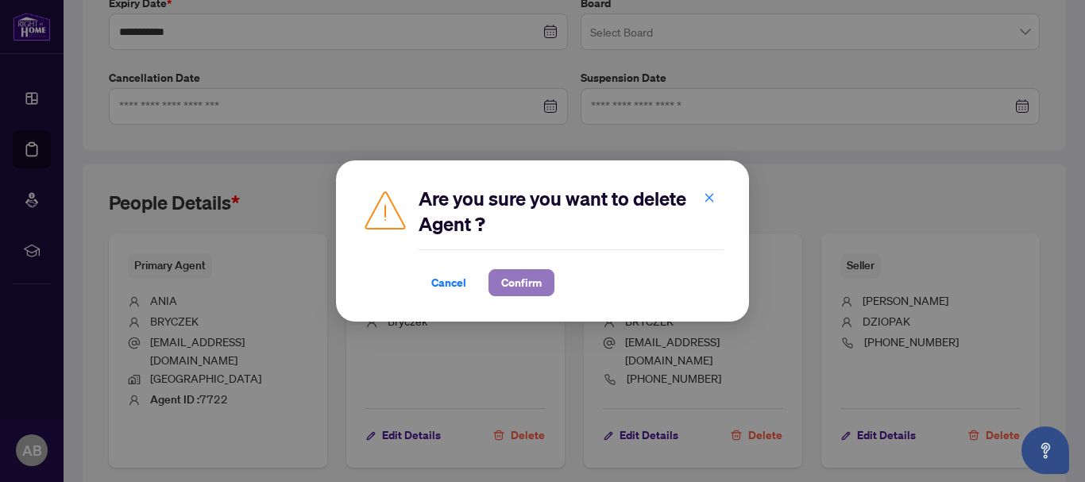
click at [538, 287] on span "Confirm" at bounding box center [521, 282] width 41 height 25
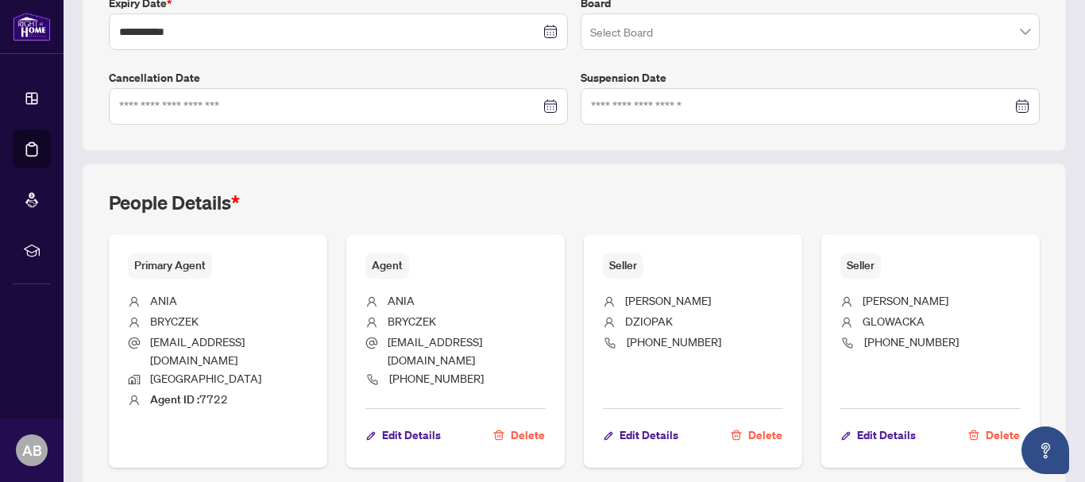
scroll to position [523, 0]
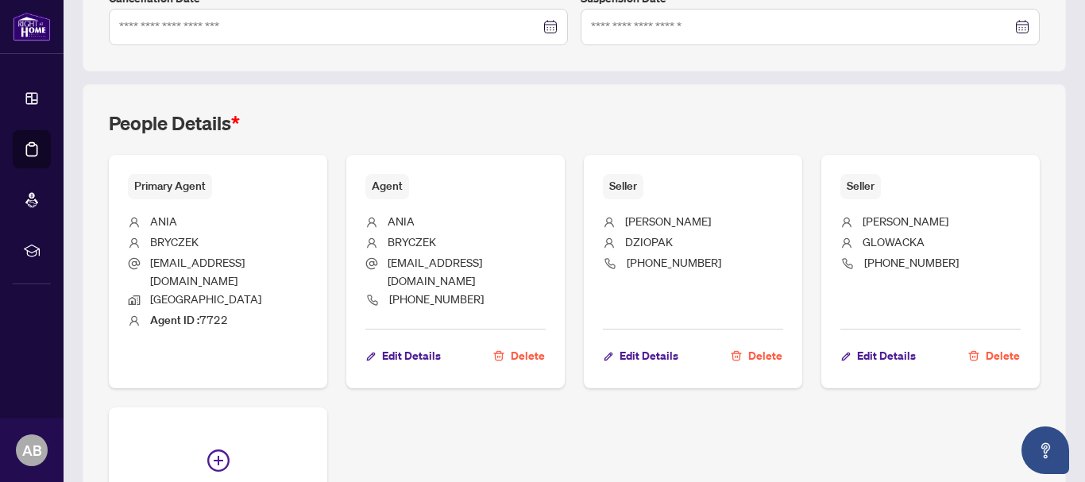
click at [521, 357] on span "Delete" at bounding box center [528, 355] width 34 height 25
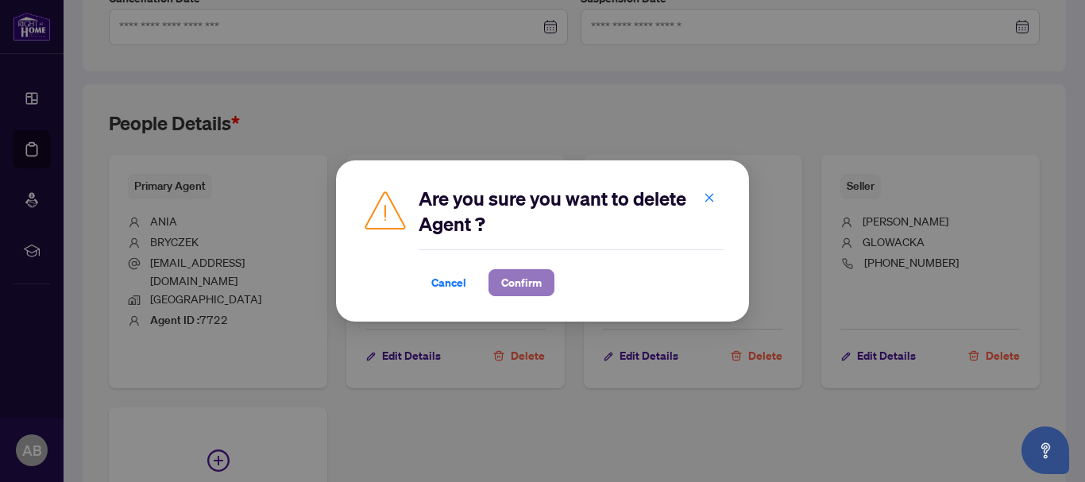
click at [531, 282] on span "Confirm" at bounding box center [521, 282] width 41 height 25
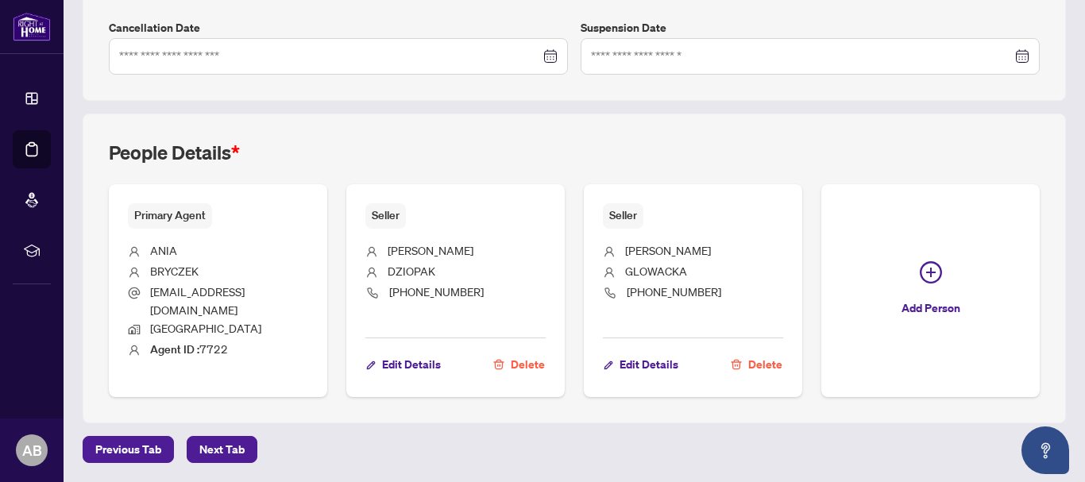
scroll to position [492, 0]
click at [218, 450] on span "Next Tab" at bounding box center [221, 450] width 45 height 25
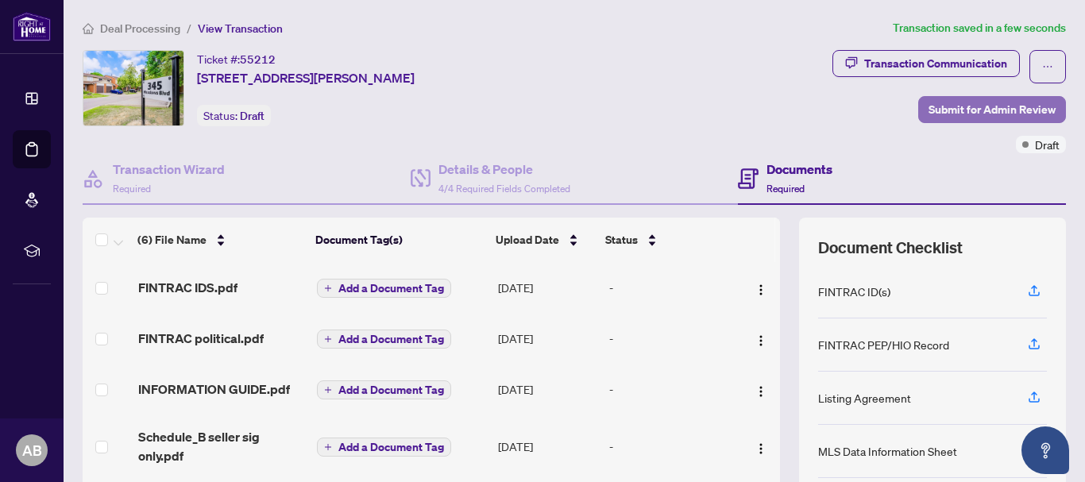
click at [932, 106] on span "Submit for Admin Review" at bounding box center [991, 109] width 127 height 25
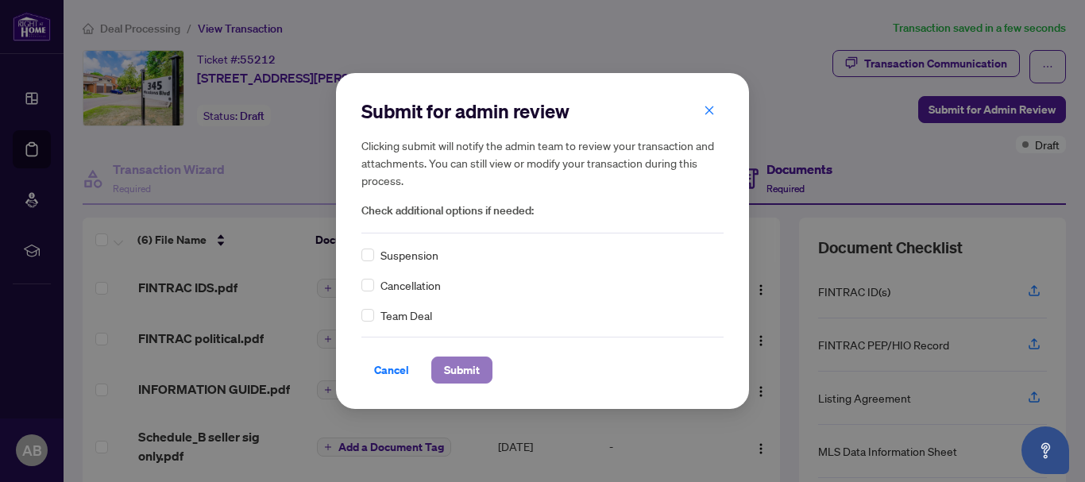
click at [450, 367] on span "Submit" at bounding box center [462, 369] width 36 height 25
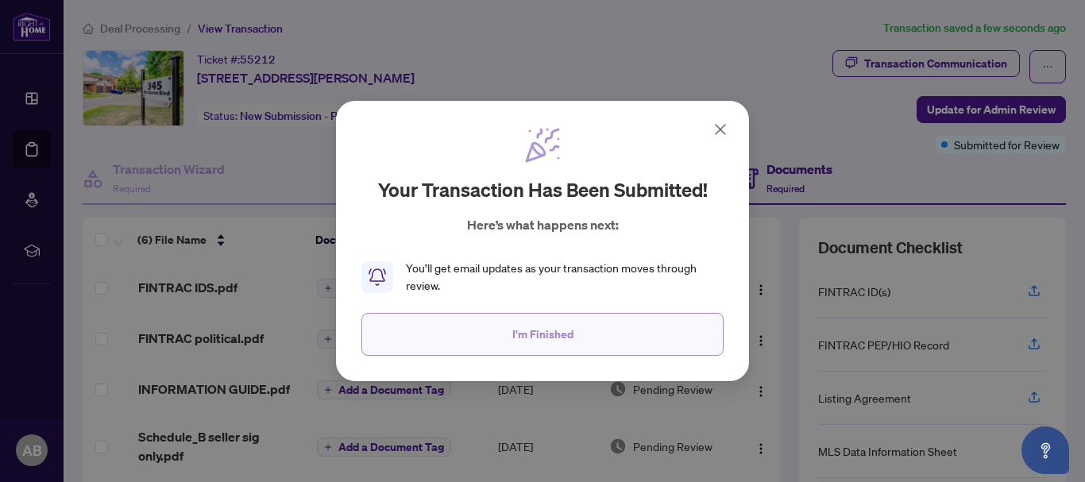
click at [548, 333] on span "I'm Finished" at bounding box center [542, 334] width 61 height 25
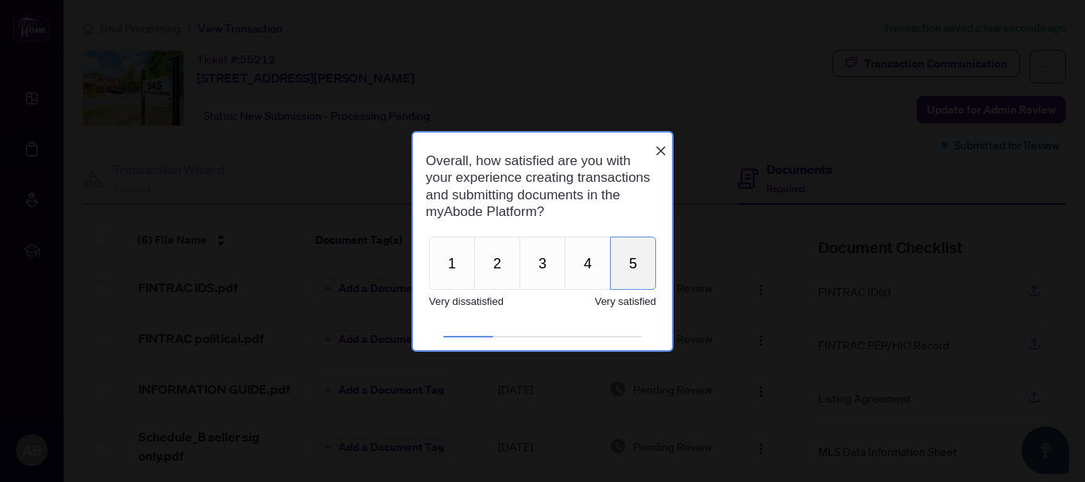
click at [650, 269] on button "5" at bounding box center [633, 263] width 46 height 53
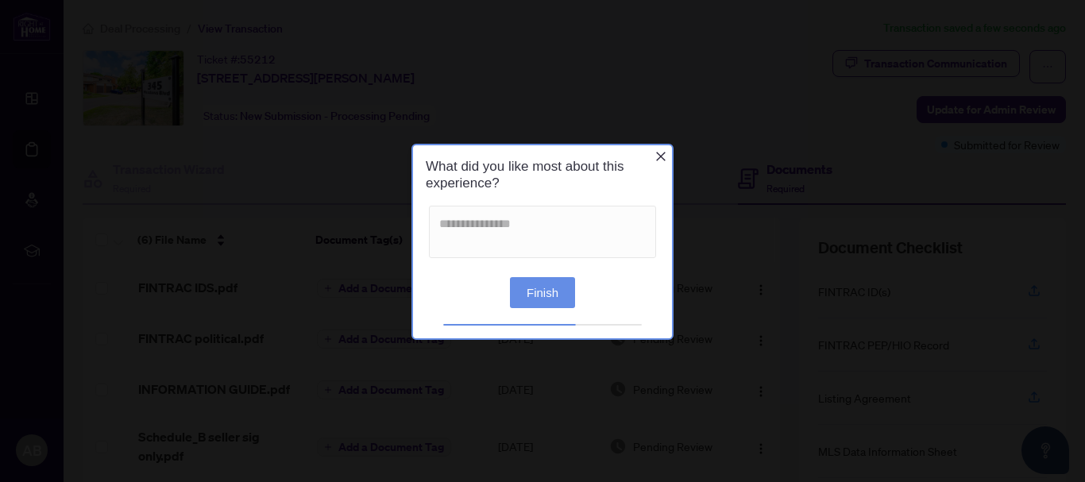
click at [550, 295] on button "Finish" at bounding box center [542, 291] width 65 height 31
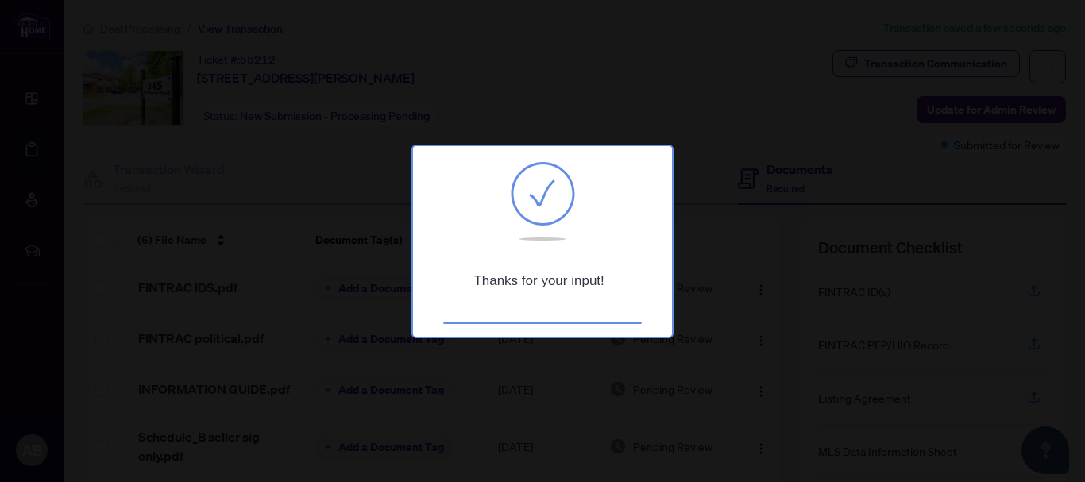
click at [762, 228] on div at bounding box center [542, 241] width 1085 height 482
